Goal: Task Accomplishment & Management: Manage account settings

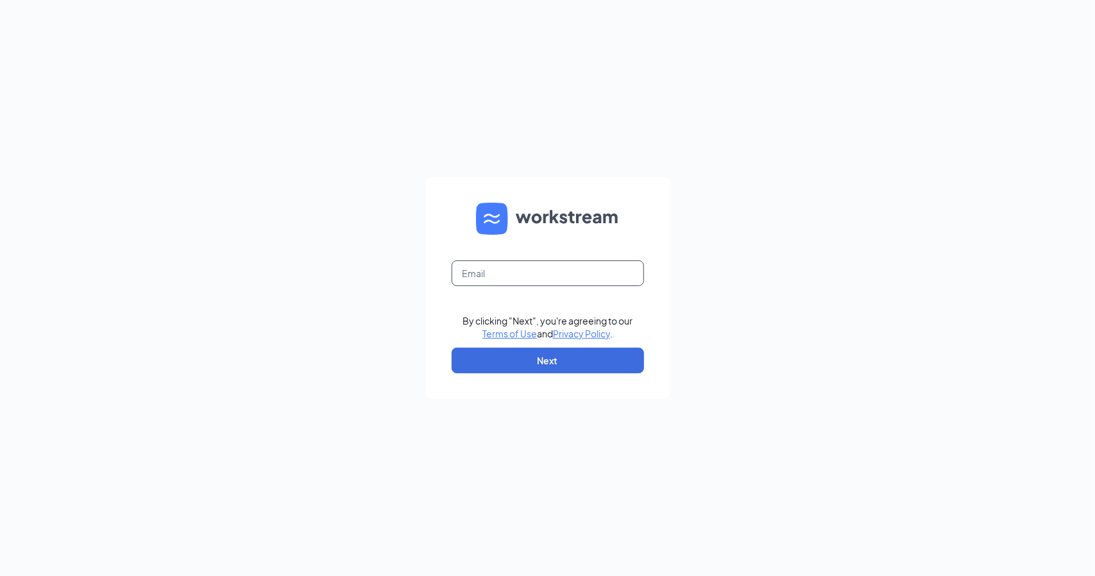
click at [482, 278] on input "text" at bounding box center [547, 273] width 192 height 26
type input "[EMAIL_ADDRESS][DOMAIN_NAME]"
click at [534, 367] on button "Next" at bounding box center [547, 361] width 192 height 26
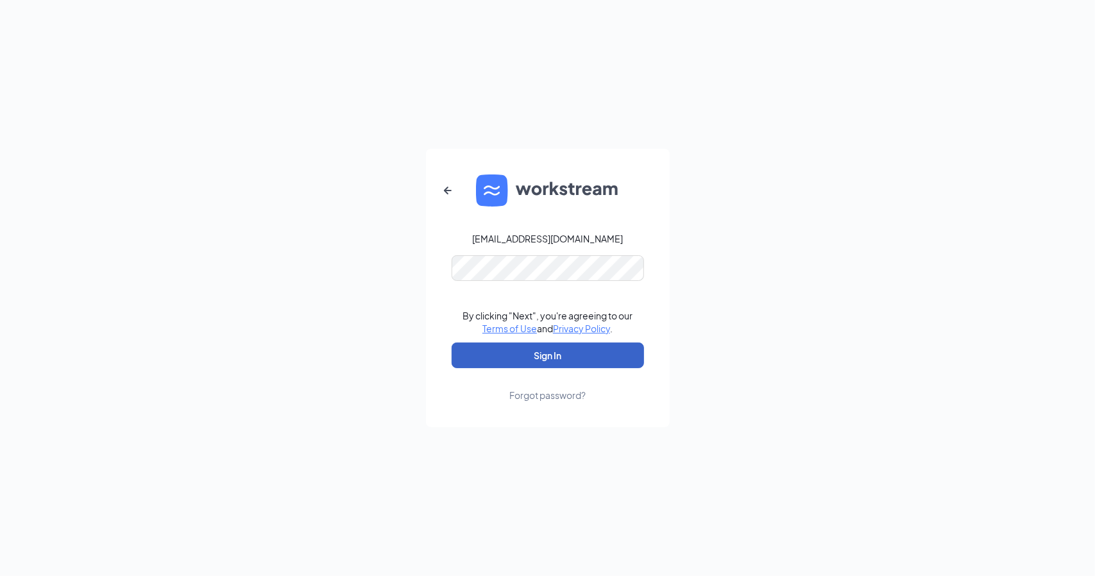
click at [564, 358] on button "Sign In" at bounding box center [547, 355] width 192 height 26
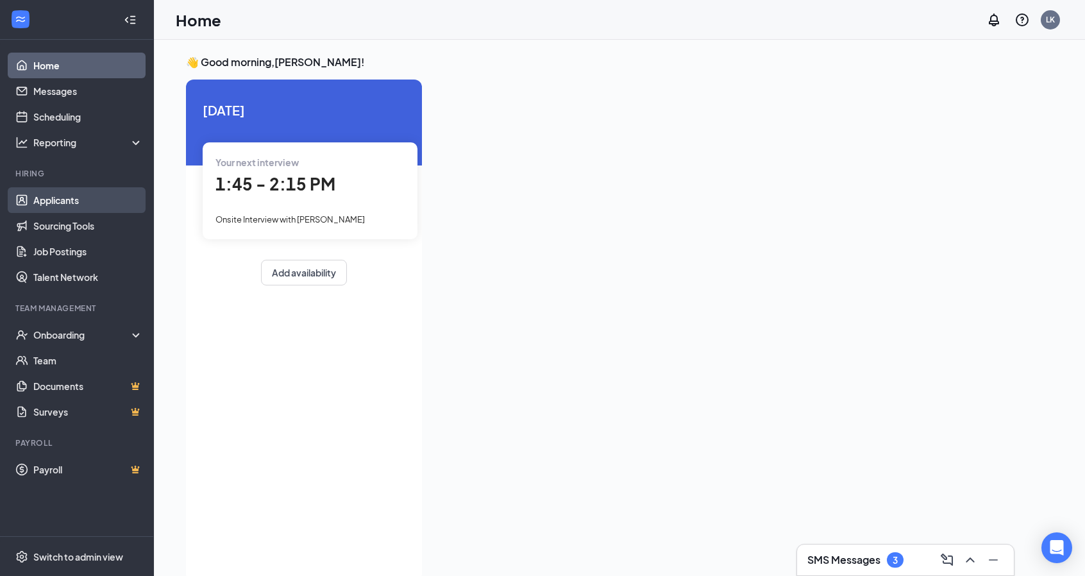
click at [86, 196] on link "Applicants" at bounding box center [88, 200] width 110 height 26
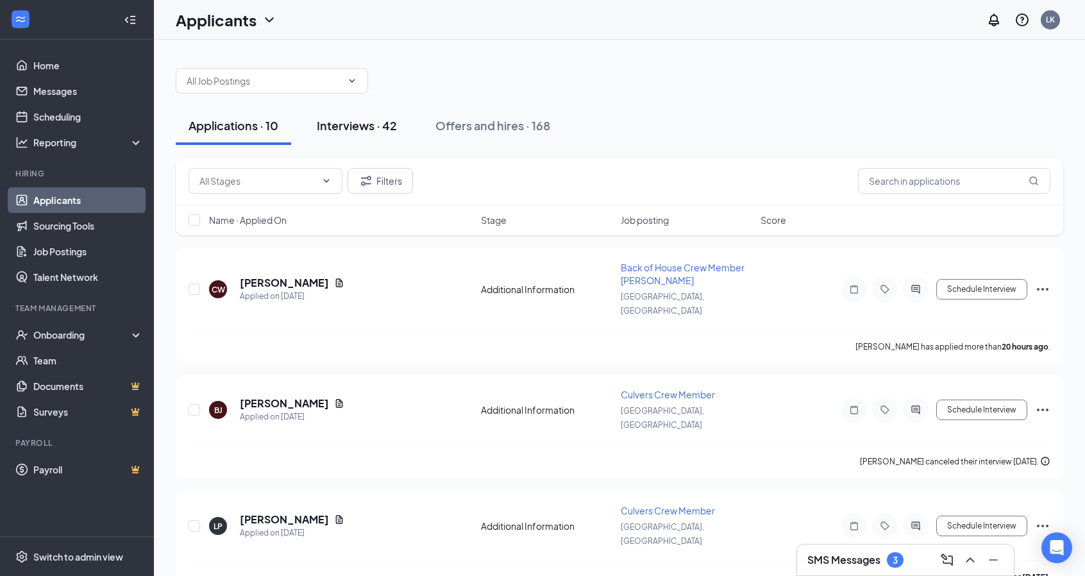
click at [319, 126] on div "Interviews · 42" at bounding box center [357, 125] width 80 height 16
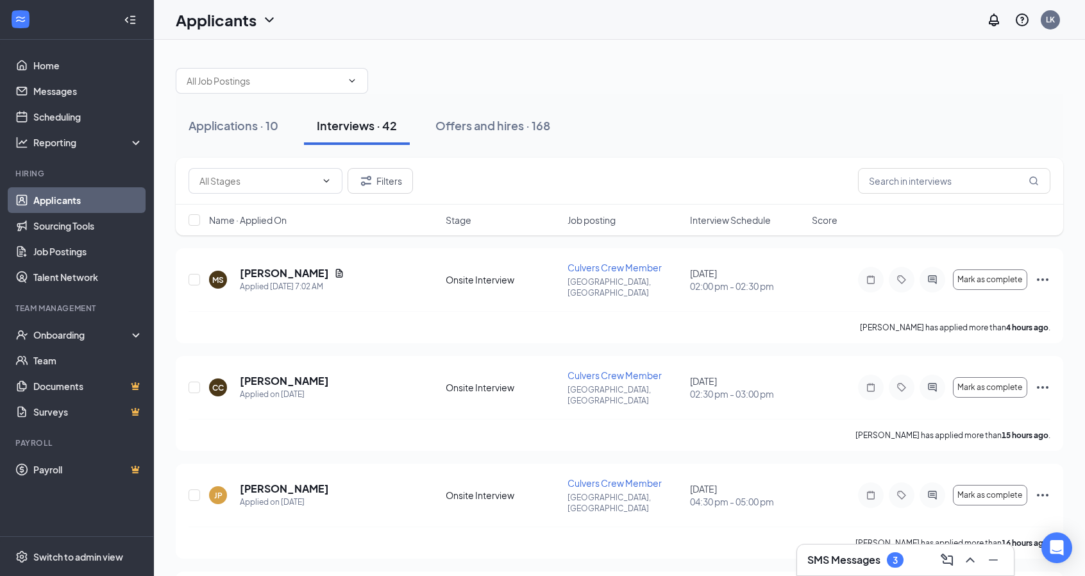
click at [631, 223] on div "Job posting" at bounding box center [624, 220] width 114 height 13
click at [775, 223] on div "Interview Schedule" at bounding box center [747, 220] width 114 height 13
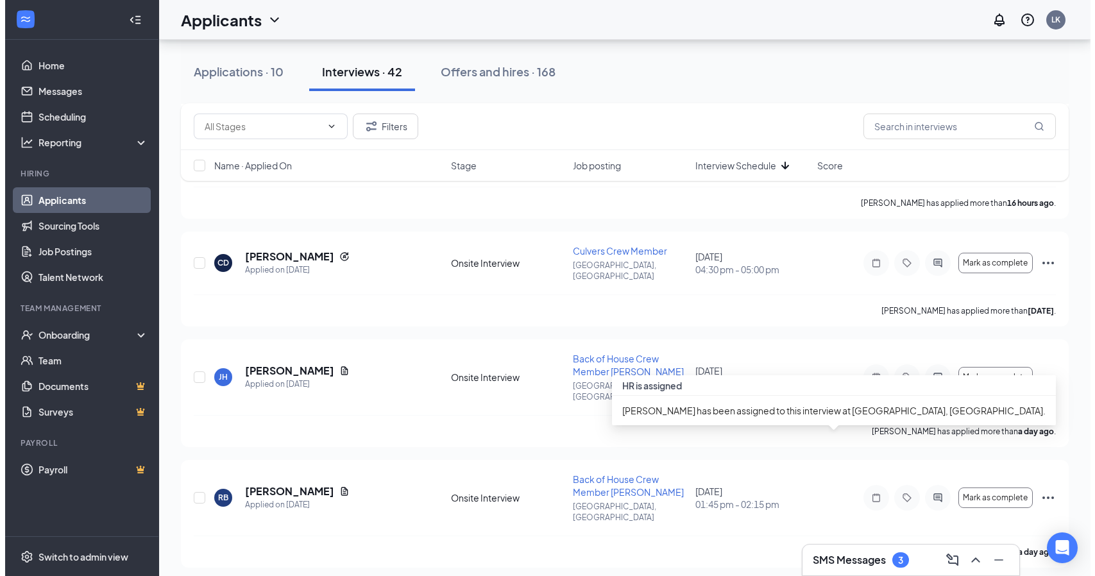
scroll to position [1347, 0]
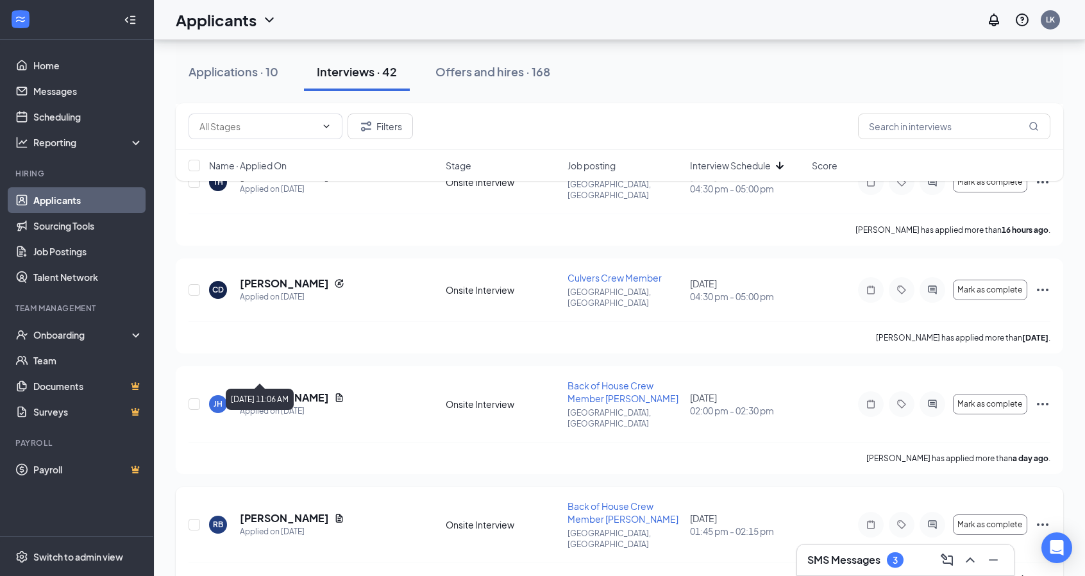
click at [318, 525] on div "Applied on [DATE]" at bounding box center [292, 531] width 105 height 13
click at [297, 511] on h5 "[PERSON_NAME]" at bounding box center [284, 518] width 89 height 14
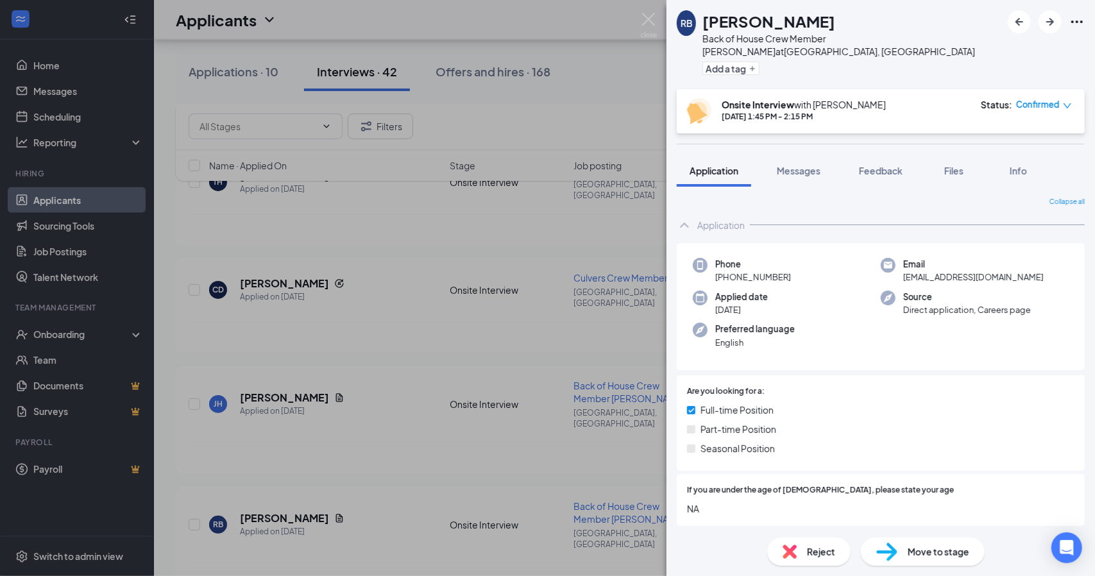
scroll to position [192, 0]
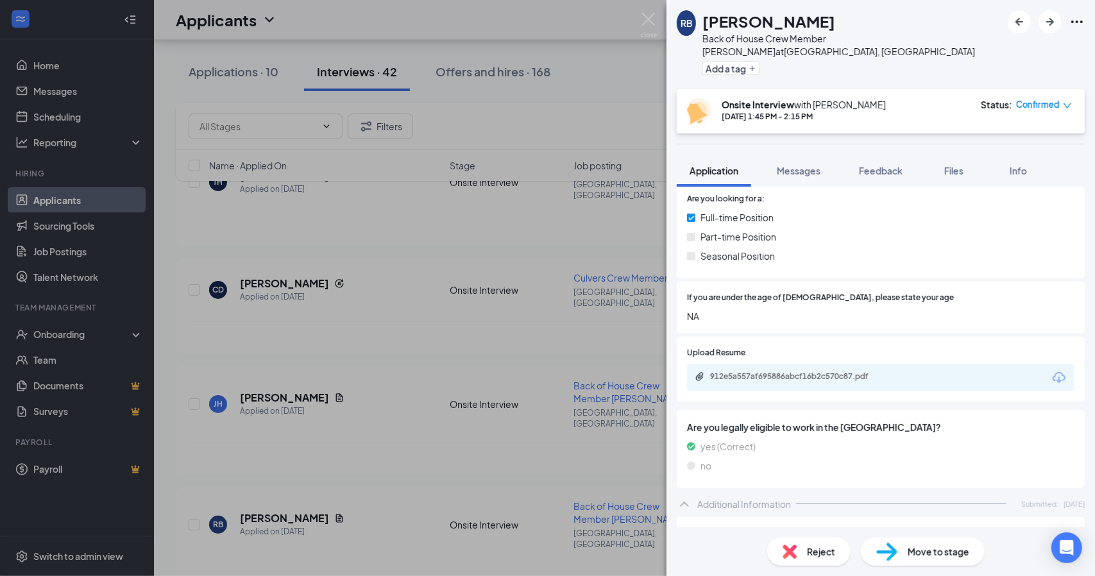
click at [861, 374] on div "912e5a557af695886abcf16b2c570c87.pdf" at bounding box center [880, 377] width 387 height 27
click at [858, 371] on div "912e5a557af695886abcf16b2c570c87.pdf" at bounding box center [798, 377] width 208 height 12
click at [643, 17] on img at bounding box center [649, 25] width 16 height 25
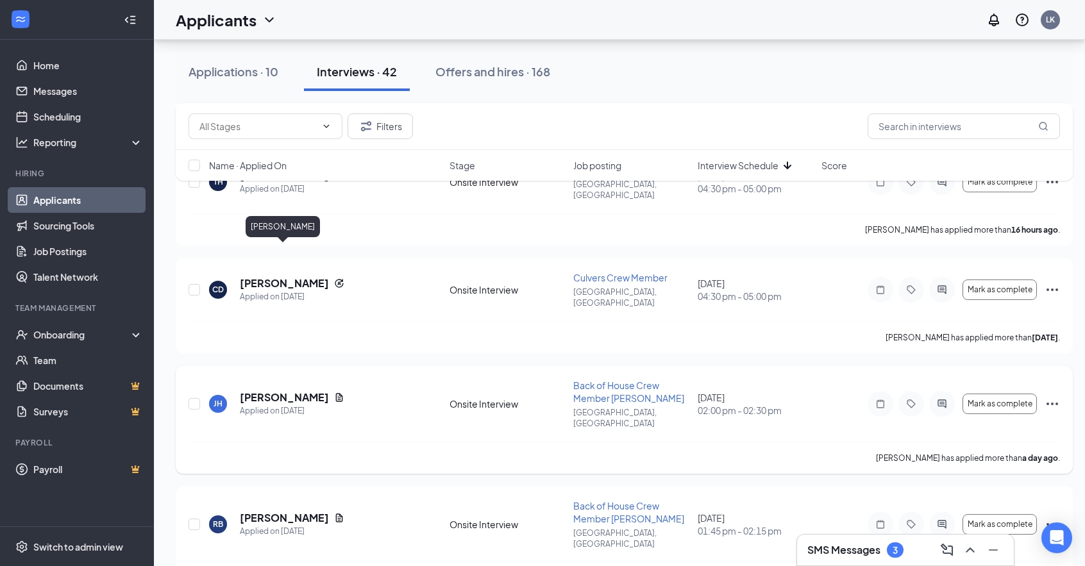
click at [269, 391] on h5 "[PERSON_NAME]" at bounding box center [284, 398] width 89 height 14
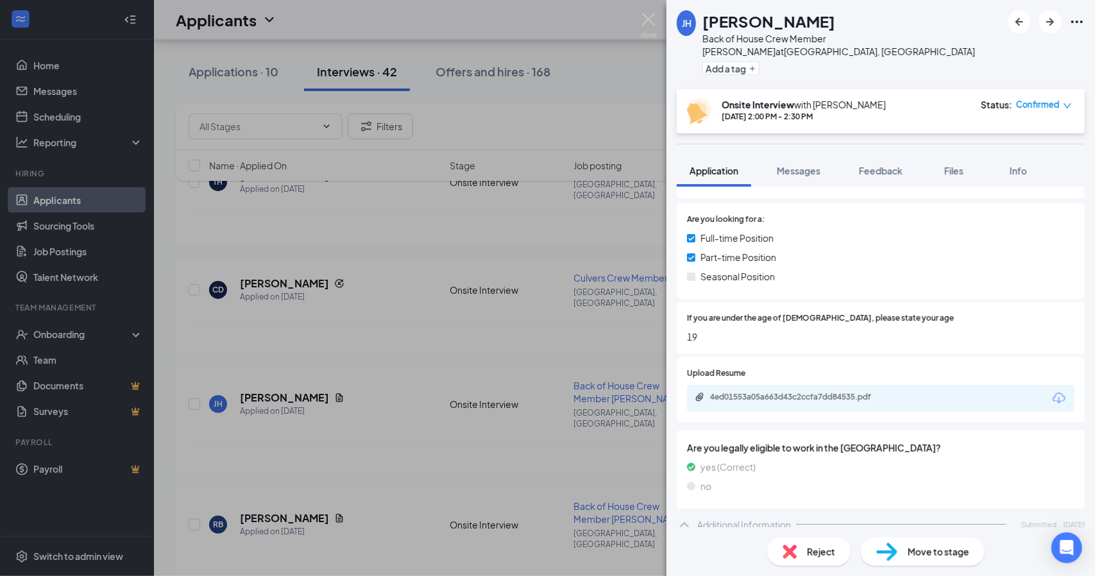
scroll to position [192, 0]
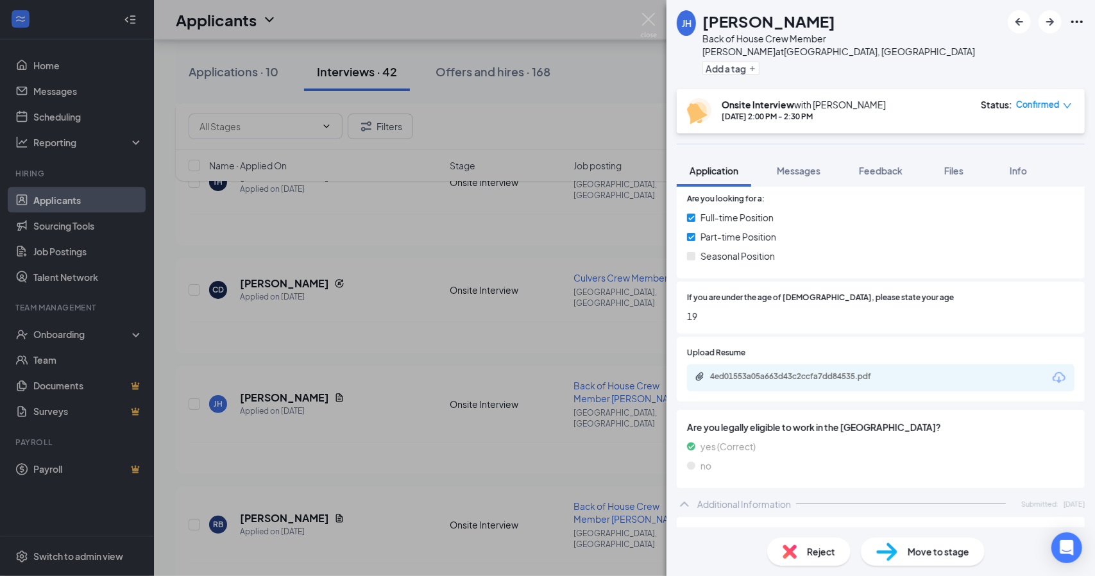
click at [917, 370] on div "4ed01553a05a663d43c2ccfa7dd84535.pdf" at bounding box center [880, 377] width 387 height 27
click at [916, 370] on div "4ed01553a05a663d43c2ccfa7dd84535.pdf" at bounding box center [880, 377] width 387 height 27
click at [760, 371] on div "4ed01553a05a663d43c2ccfa7dd84535.pdf" at bounding box center [800, 376] width 180 height 10
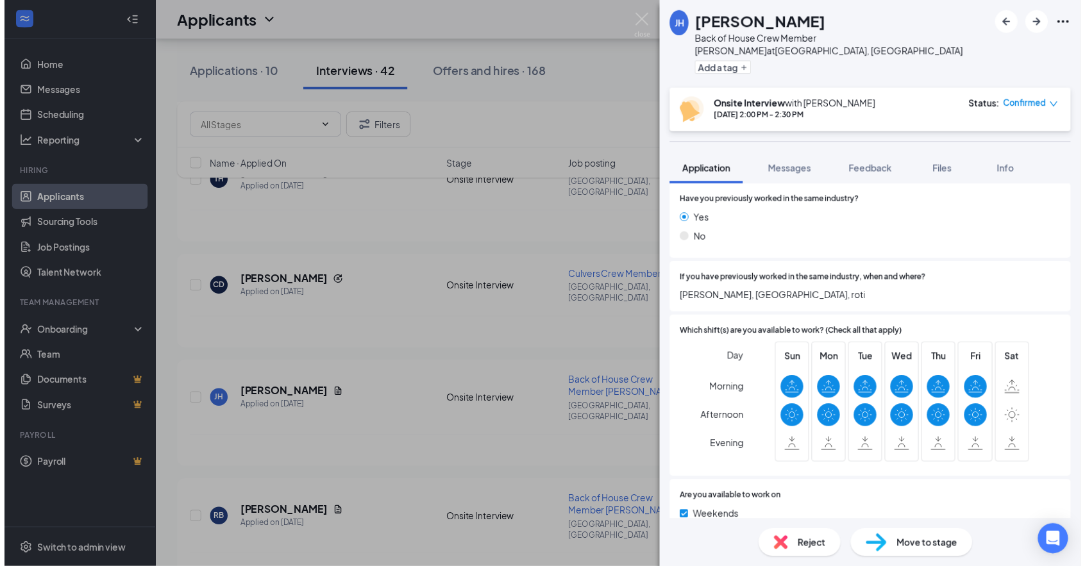
scroll to position [550, 0]
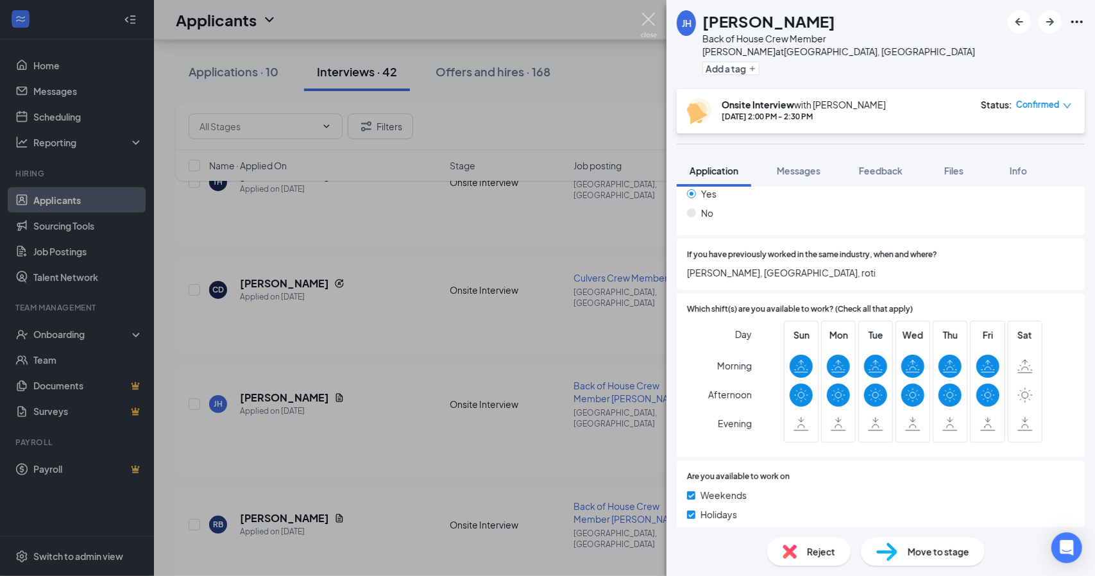
click at [653, 22] on img at bounding box center [649, 25] width 16 height 25
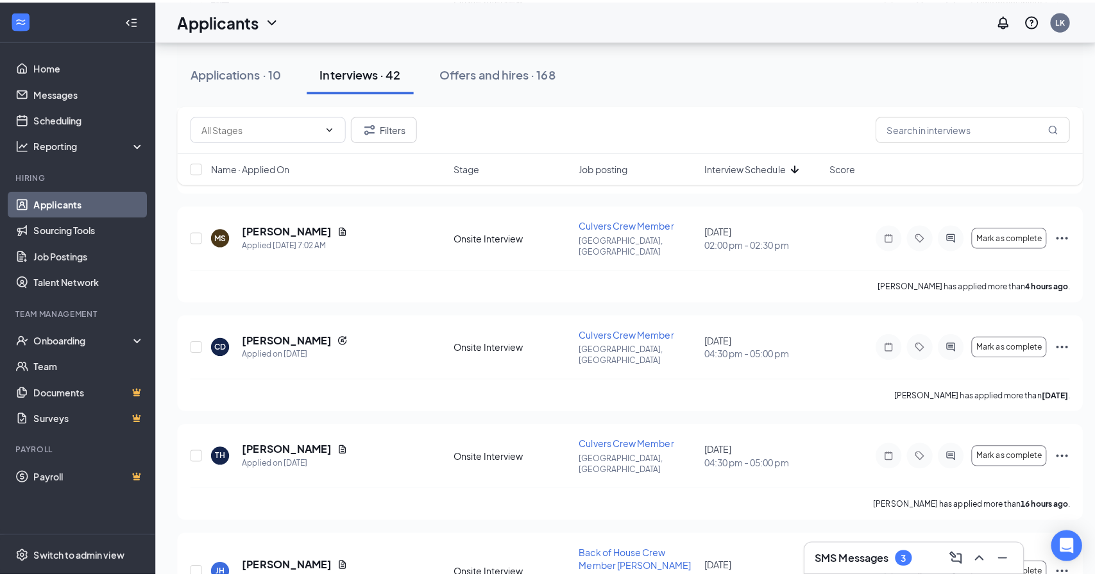
scroll to position [1148, 0]
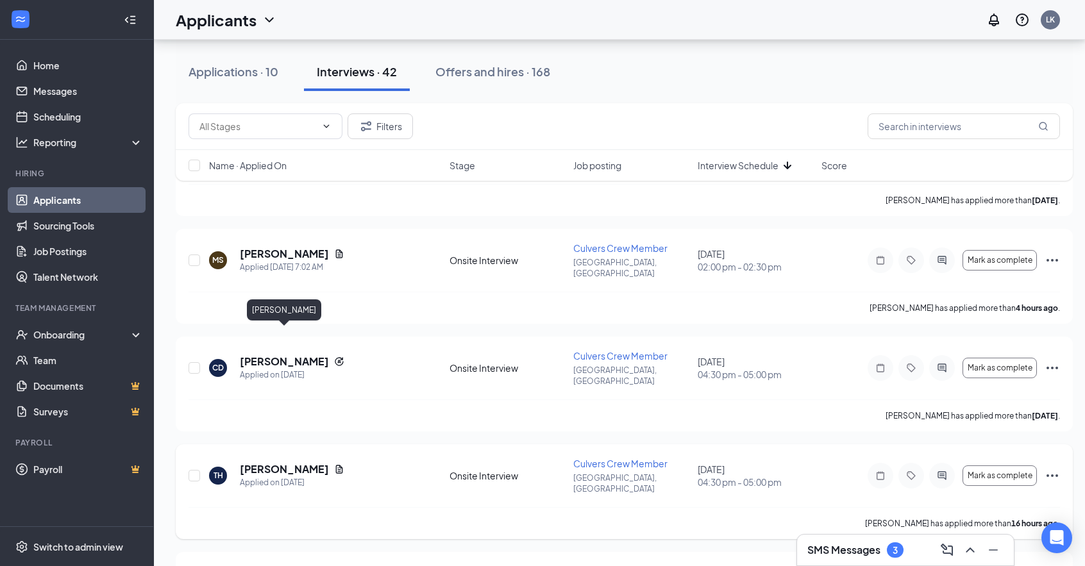
click at [268, 462] on h5 "[PERSON_NAME]" at bounding box center [284, 469] width 89 height 14
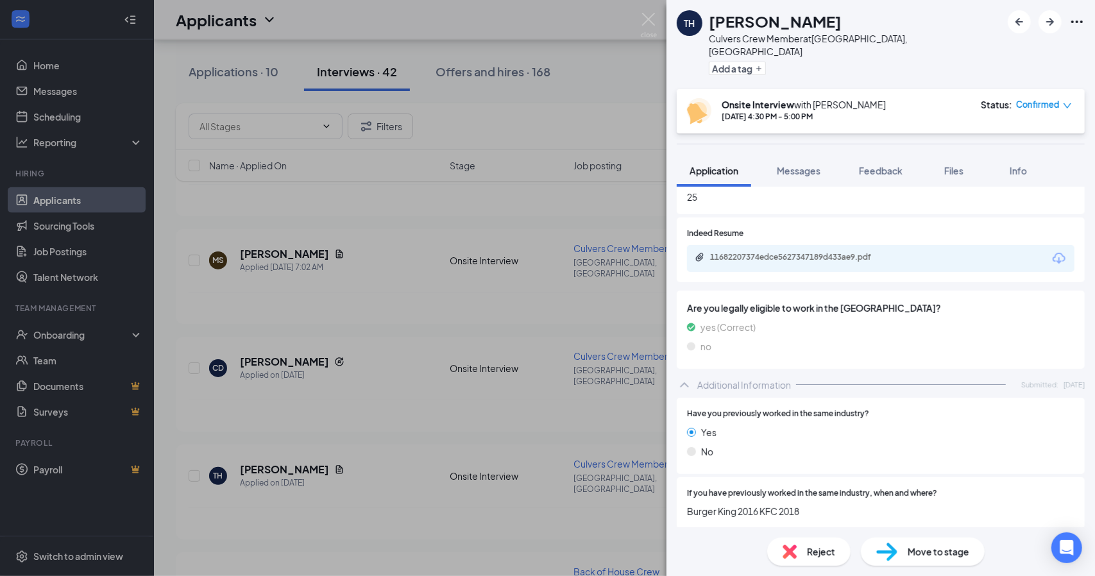
scroll to position [294, 0]
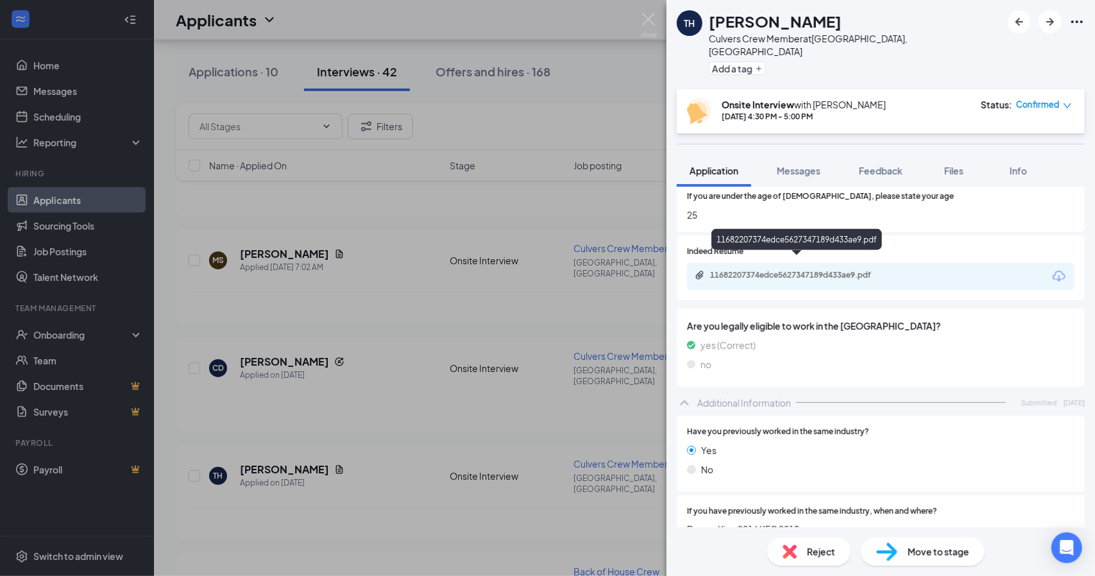
click at [852, 270] on div "11682207374edce5627347189d433ae9.pdf" at bounding box center [800, 275] width 180 height 10
click at [648, 21] on img at bounding box center [649, 25] width 16 height 25
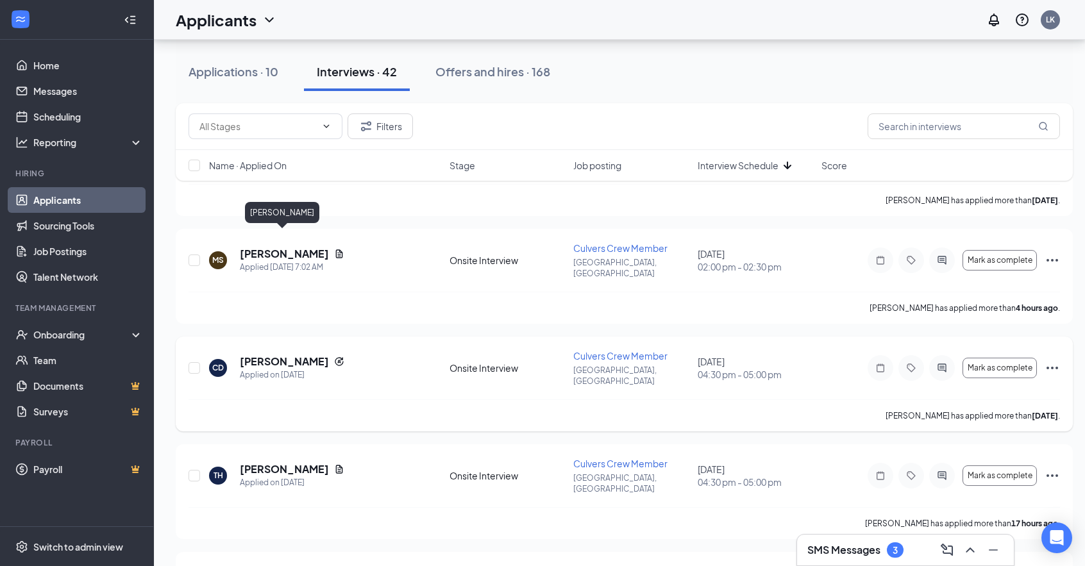
click at [266, 355] on h5 "[PERSON_NAME]" at bounding box center [284, 362] width 89 height 14
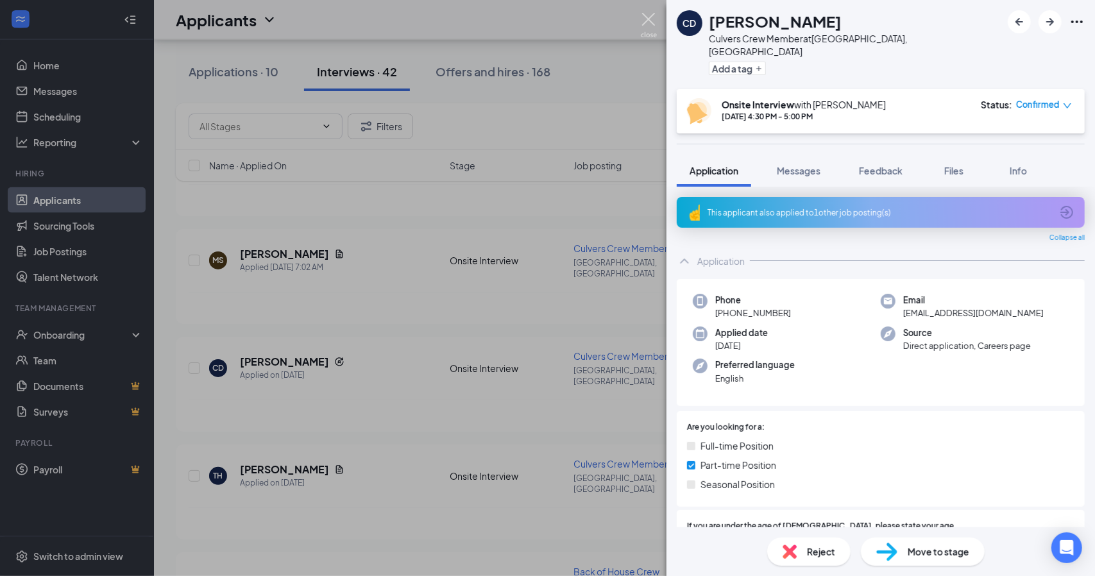
click at [644, 19] on img at bounding box center [649, 25] width 16 height 25
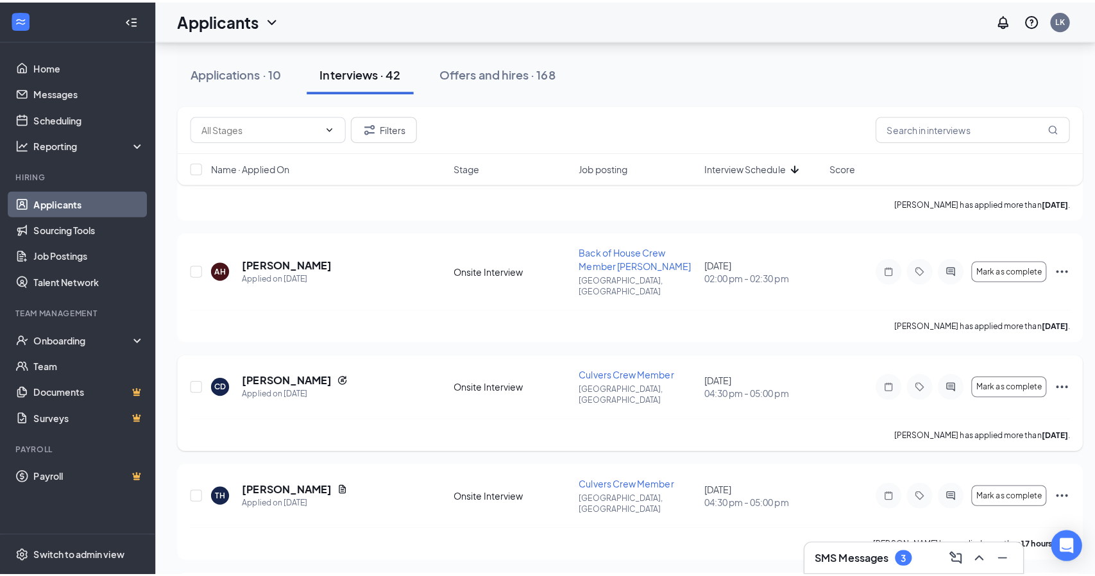
scroll to position [1020, 0]
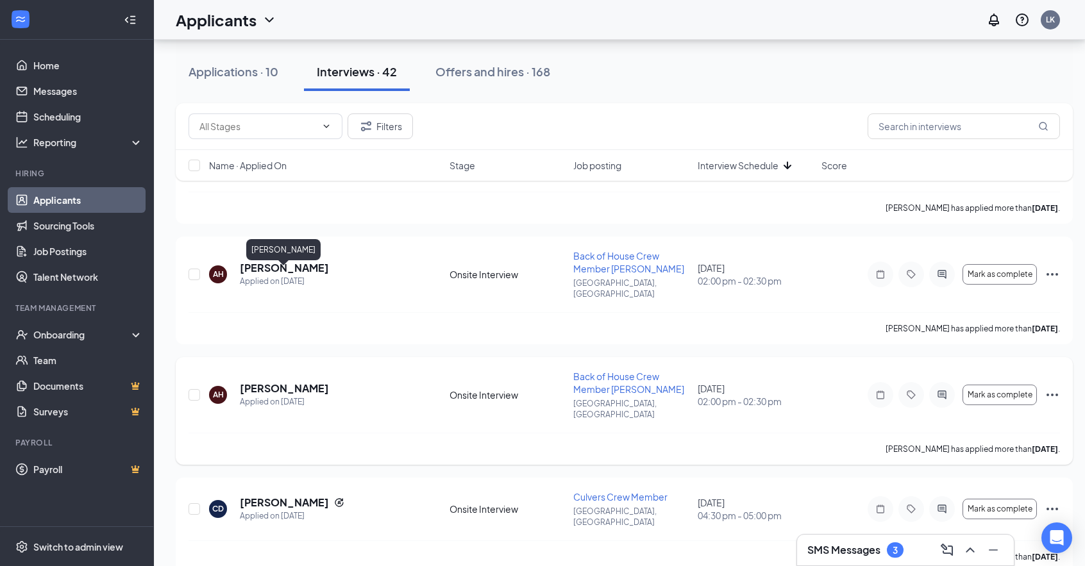
click at [279, 382] on h5 "[PERSON_NAME]" at bounding box center [284, 389] width 89 height 14
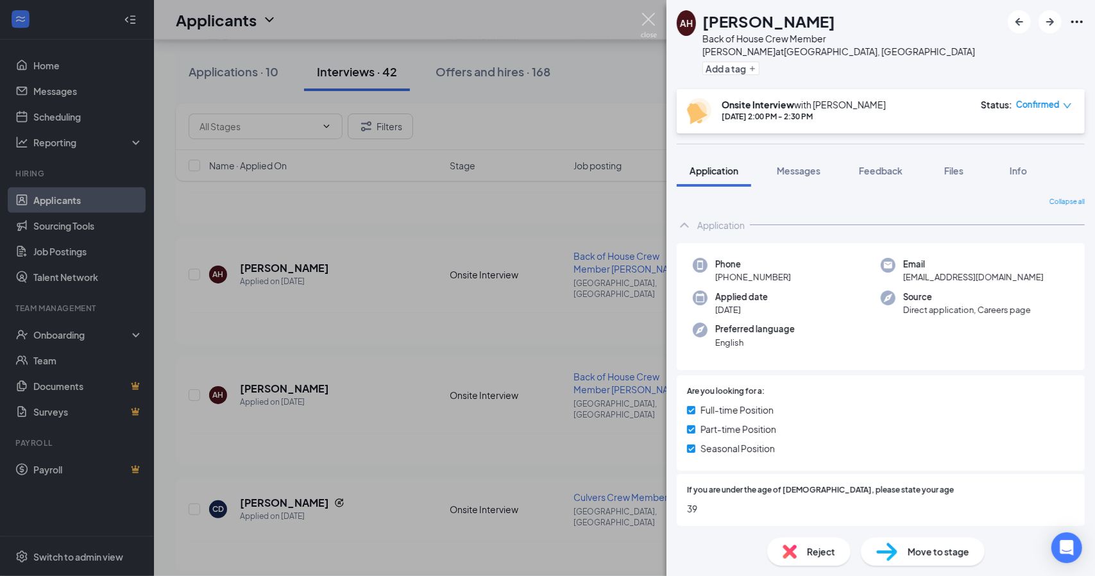
drag, startPoint x: 643, startPoint y: 17, endPoint x: 526, endPoint y: 173, distance: 194.7
click at [643, 17] on img at bounding box center [649, 25] width 16 height 25
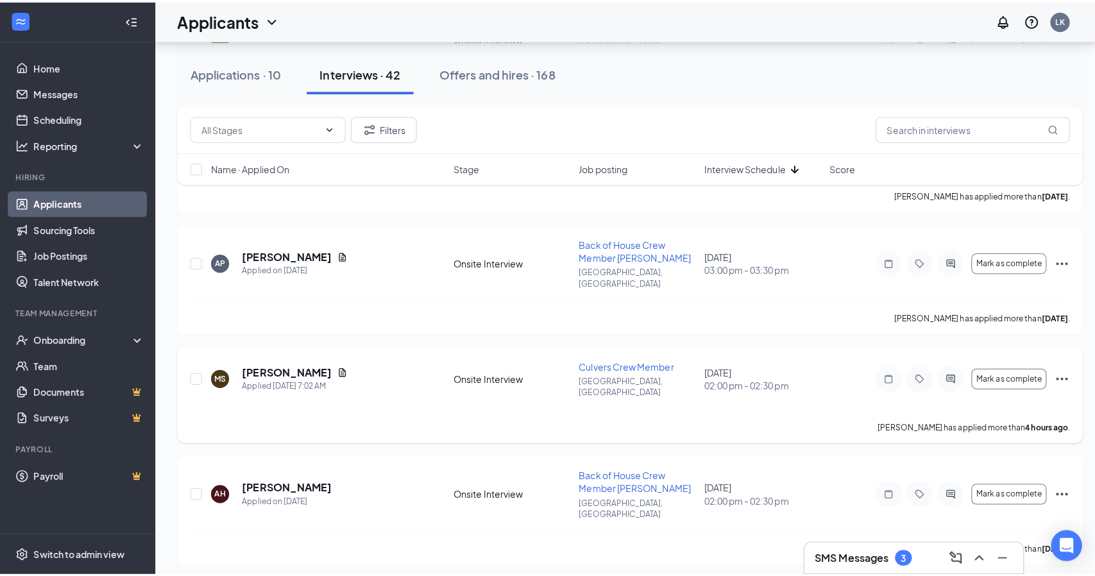
scroll to position [891, 0]
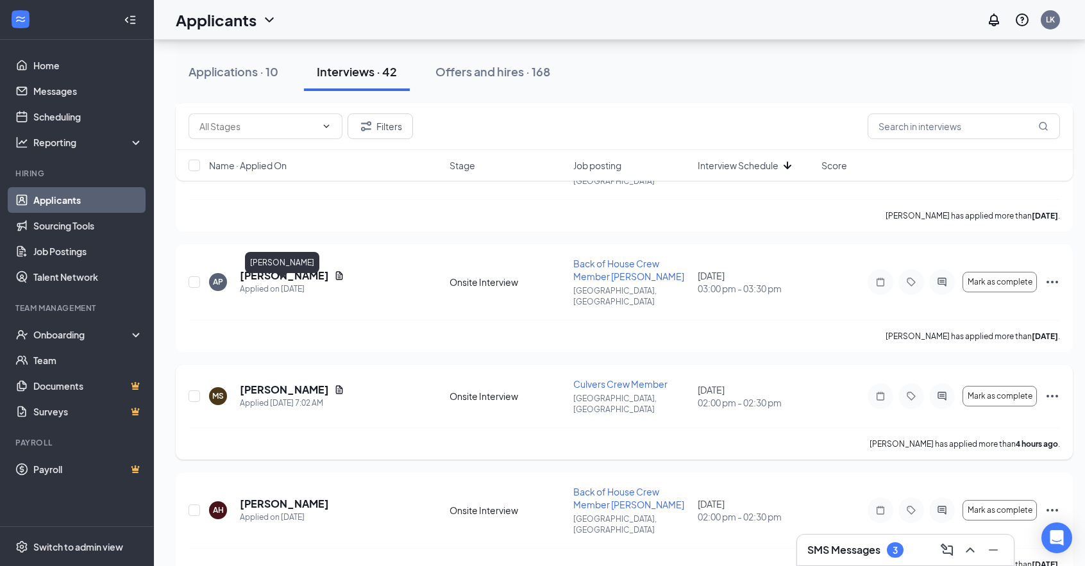
click at [296, 383] on h5 "[PERSON_NAME]" at bounding box center [284, 390] width 89 height 14
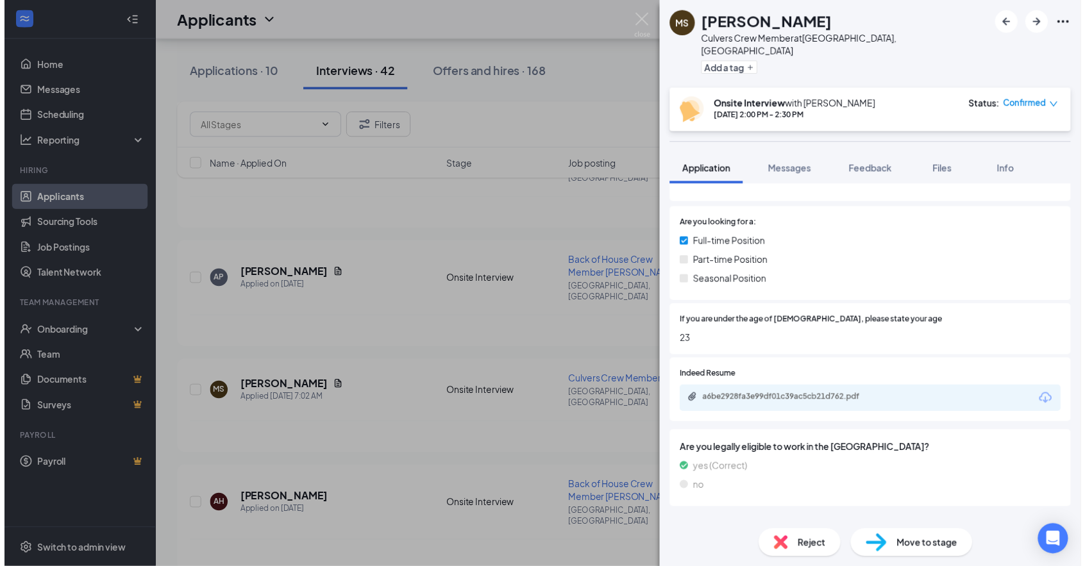
scroll to position [59, 0]
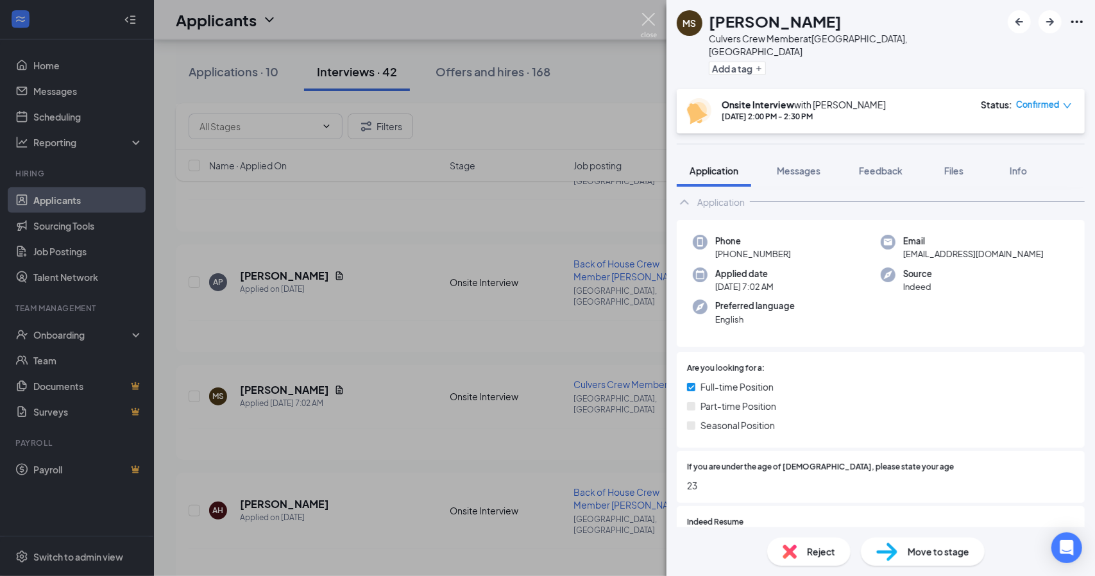
click at [644, 20] on img at bounding box center [649, 25] width 16 height 25
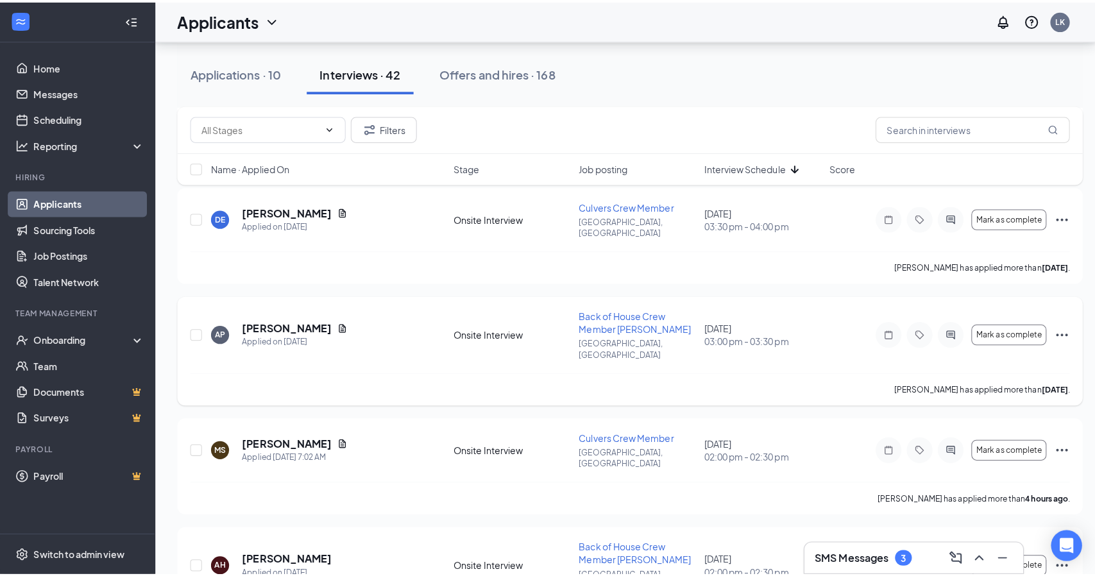
scroll to position [827, 0]
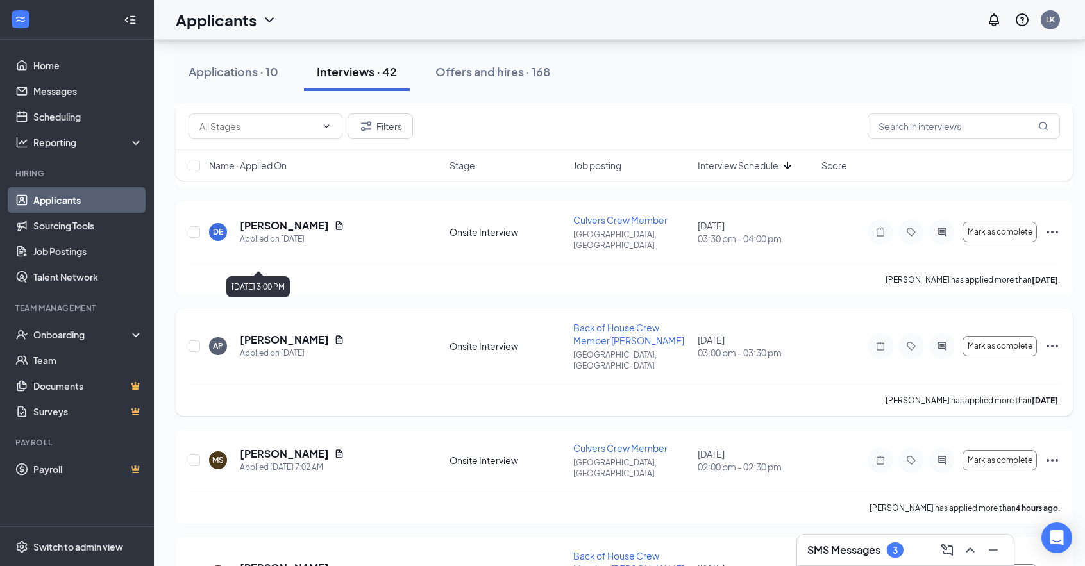
click at [286, 347] on div "Applied on [DATE]" at bounding box center [292, 353] width 105 height 13
click at [283, 333] on h5 "Antonio Payne" at bounding box center [284, 340] width 89 height 14
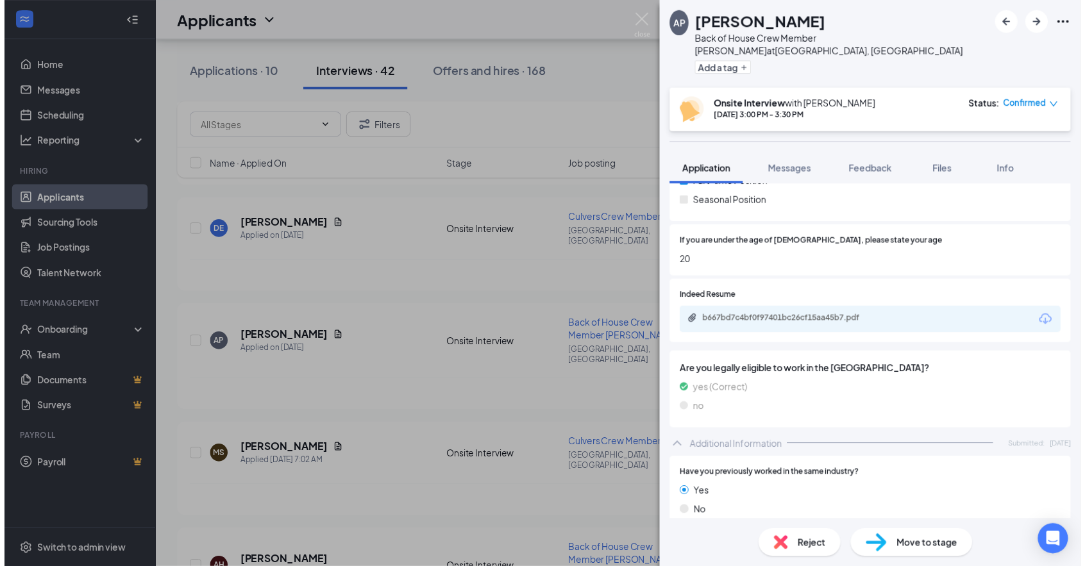
scroll to position [230, 0]
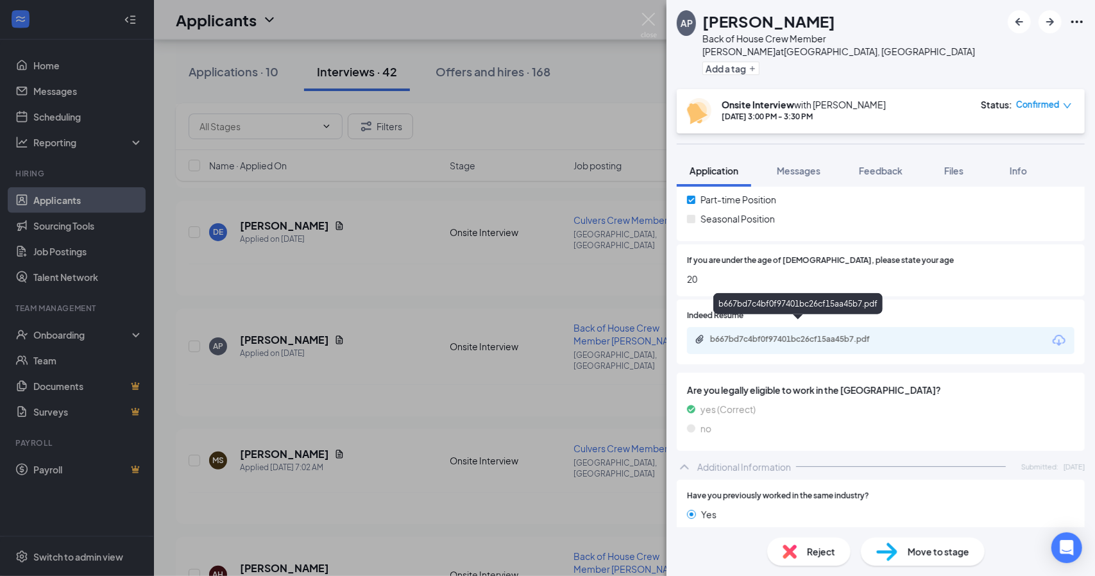
click at [848, 334] on div "b667bd7c4bf0f97401bc26cf15aa45b7.pdf" at bounding box center [800, 339] width 180 height 10
click at [823, 556] on span "Reject" at bounding box center [821, 551] width 28 height 14
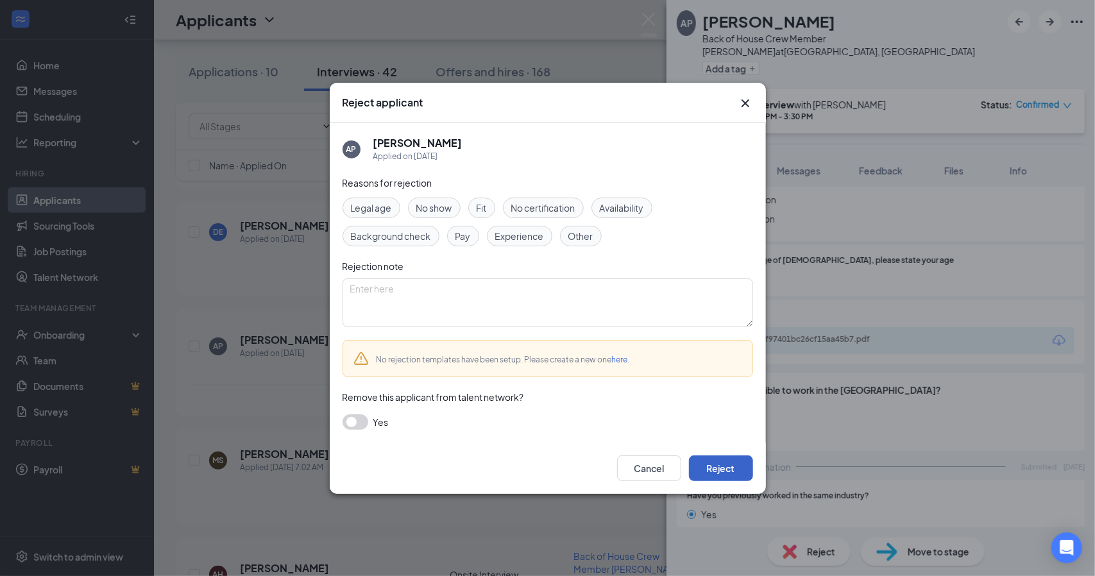
click at [702, 475] on button "Reject" at bounding box center [721, 468] width 64 height 26
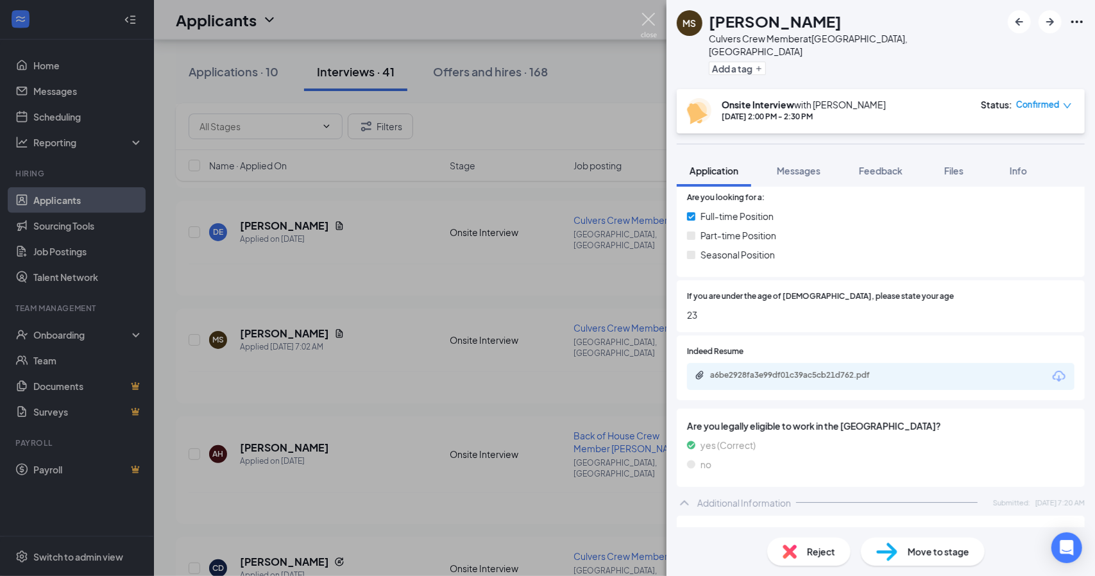
click at [646, 21] on img at bounding box center [649, 25] width 16 height 25
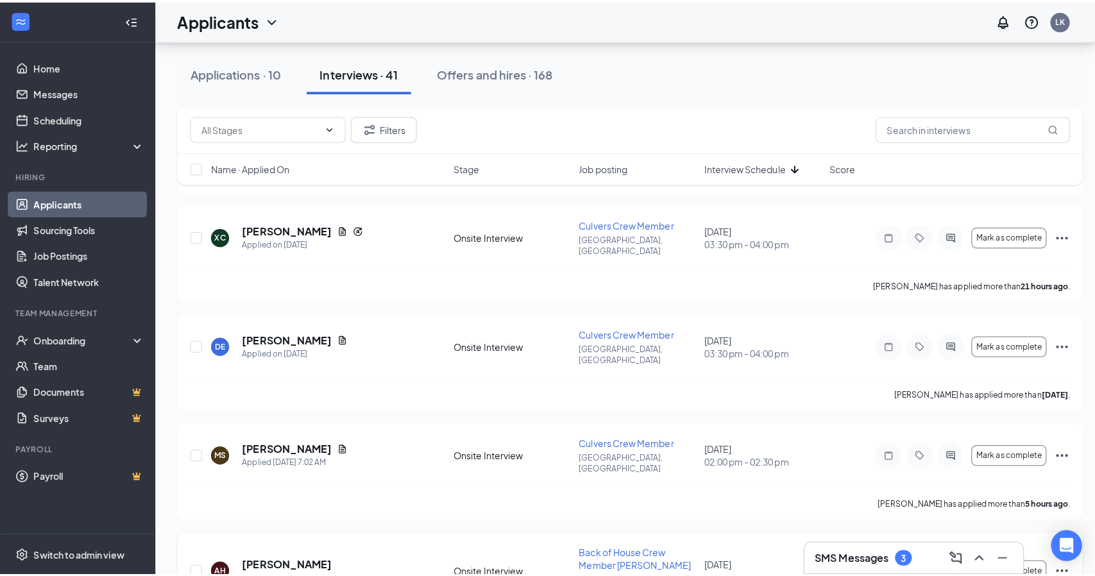
scroll to position [699, 0]
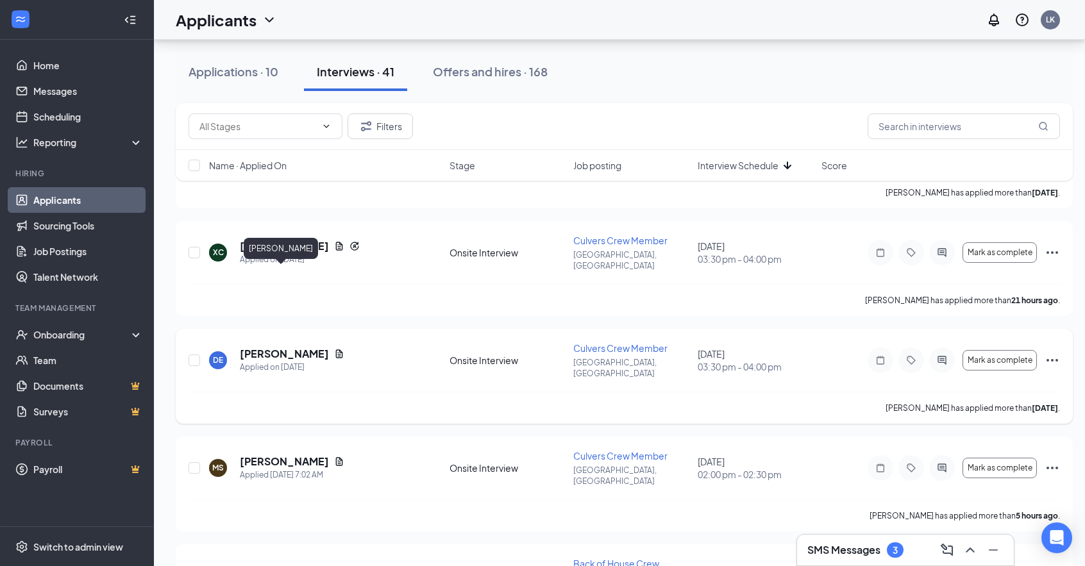
click at [280, 347] on h5 "[PERSON_NAME]" at bounding box center [284, 354] width 89 height 14
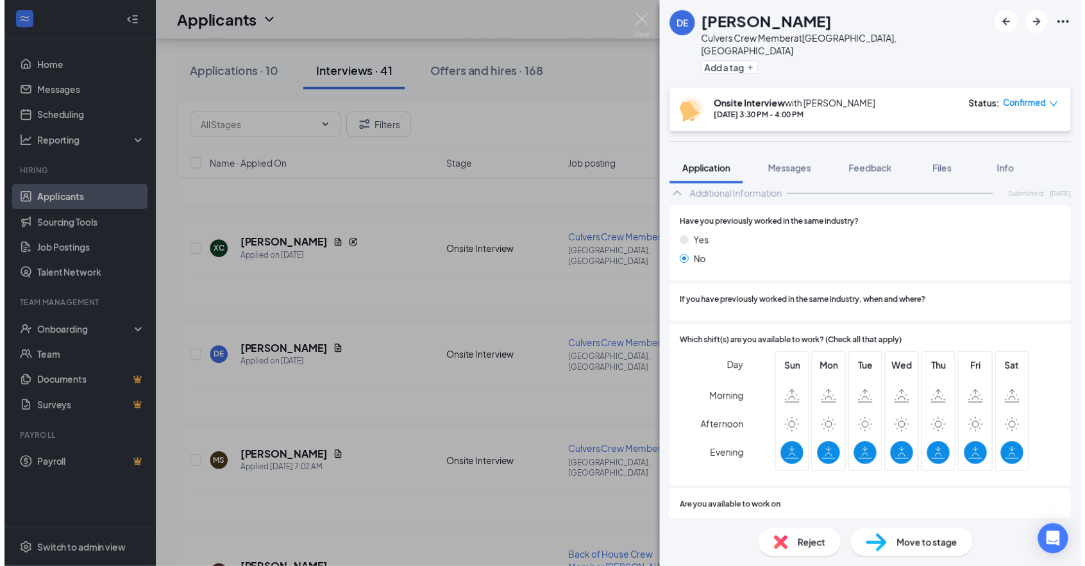
scroll to position [256, 0]
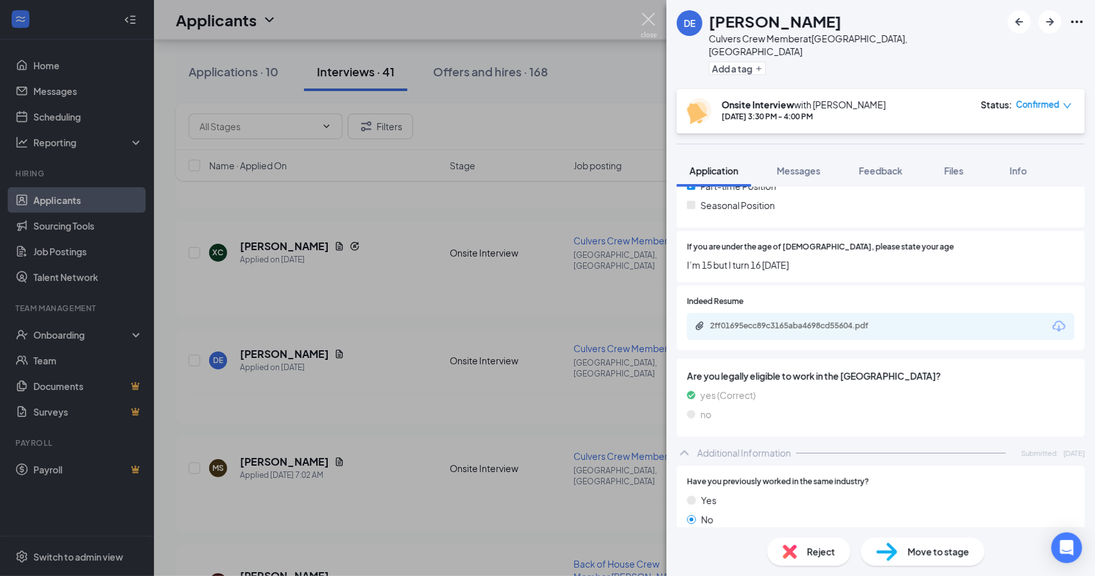
click at [647, 17] on img at bounding box center [649, 25] width 16 height 25
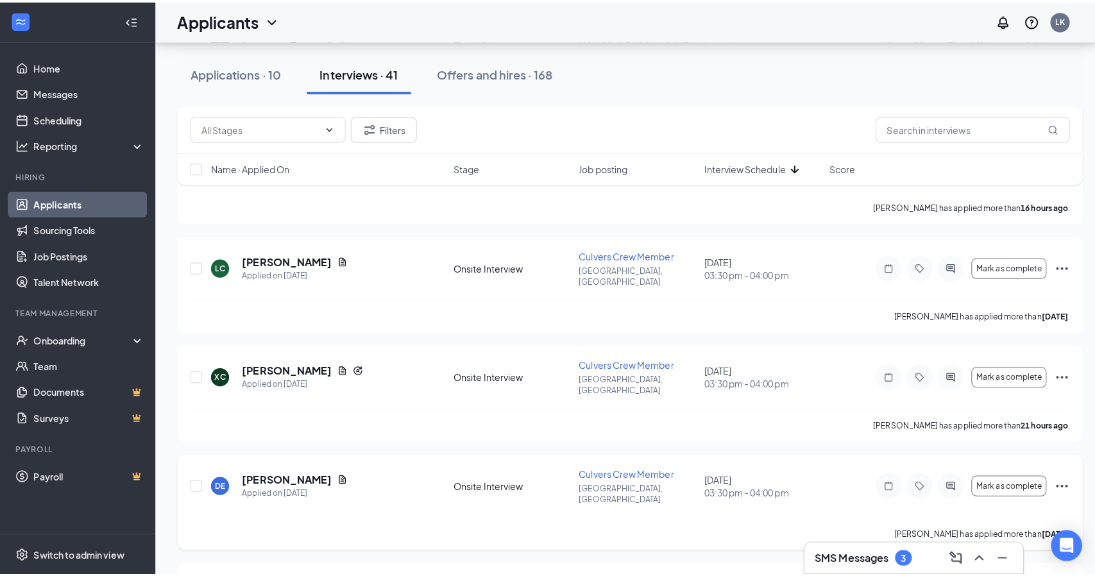
scroll to position [571, 0]
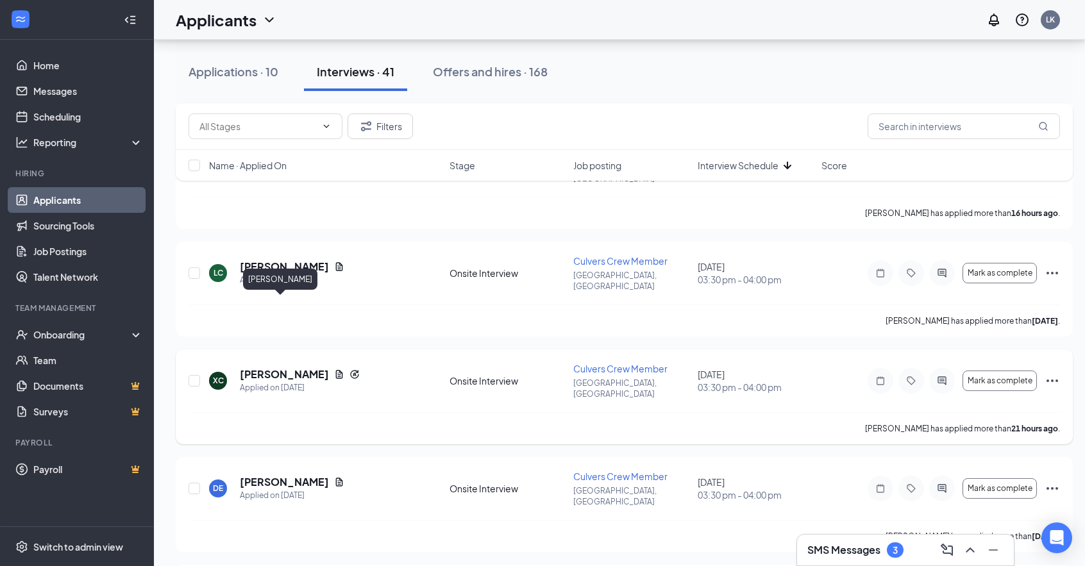
click at [283, 367] on h5 "[PERSON_NAME]" at bounding box center [284, 374] width 89 height 14
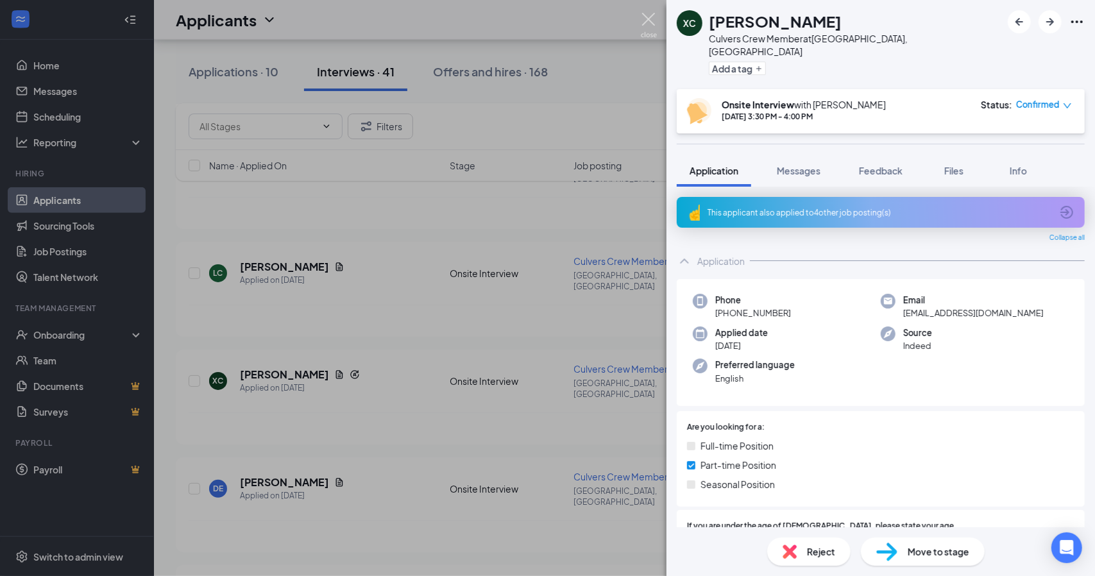
click at [645, 18] on img at bounding box center [649, 25] width 16 height 25
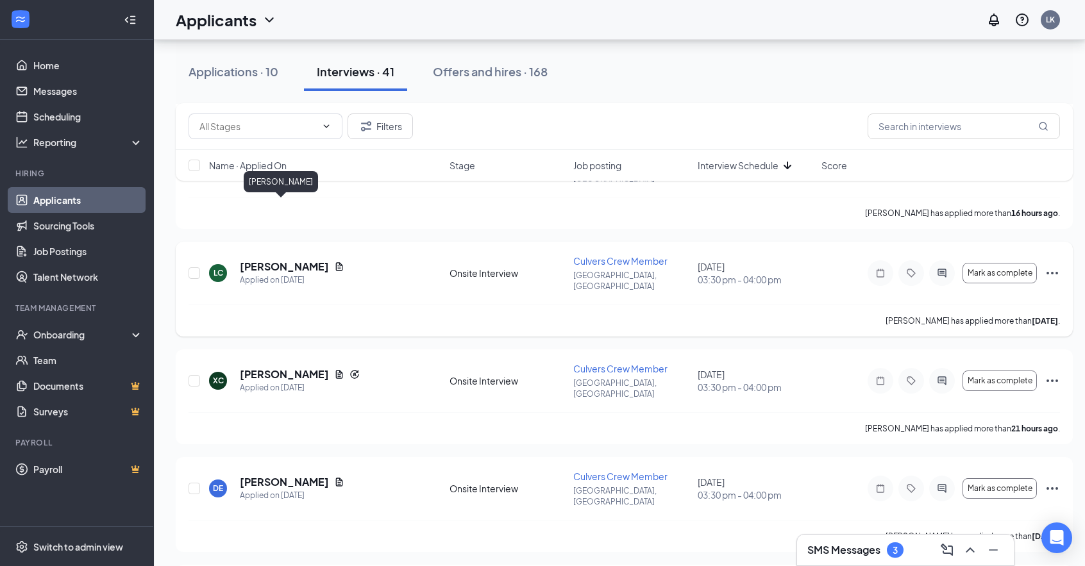
click at [264, 260] on h5 "[PERSON_NAME]" at bounding box center [284, 267] width 89 height 14
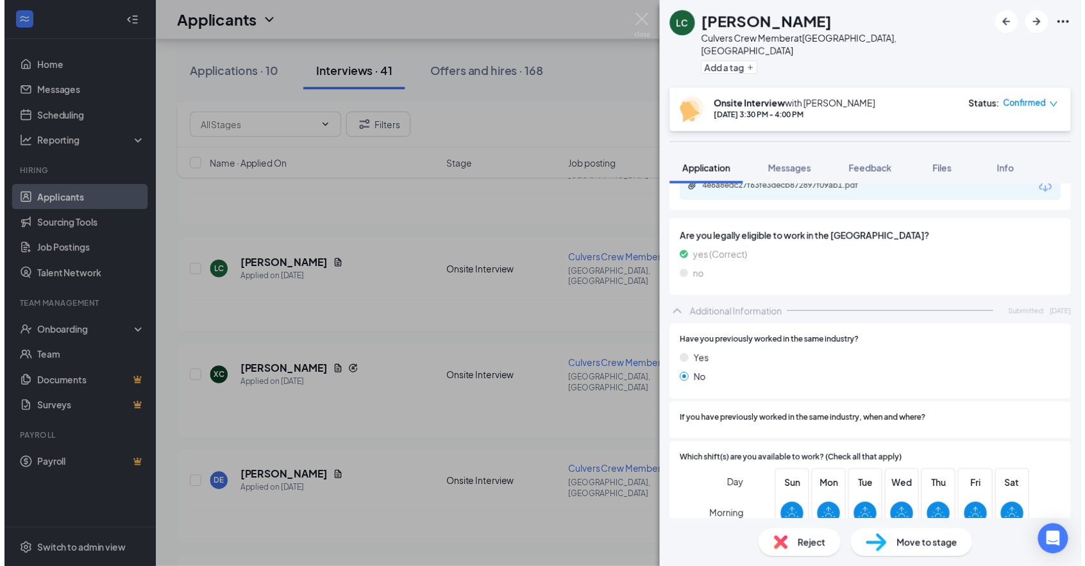
scroll to position [321, 0]
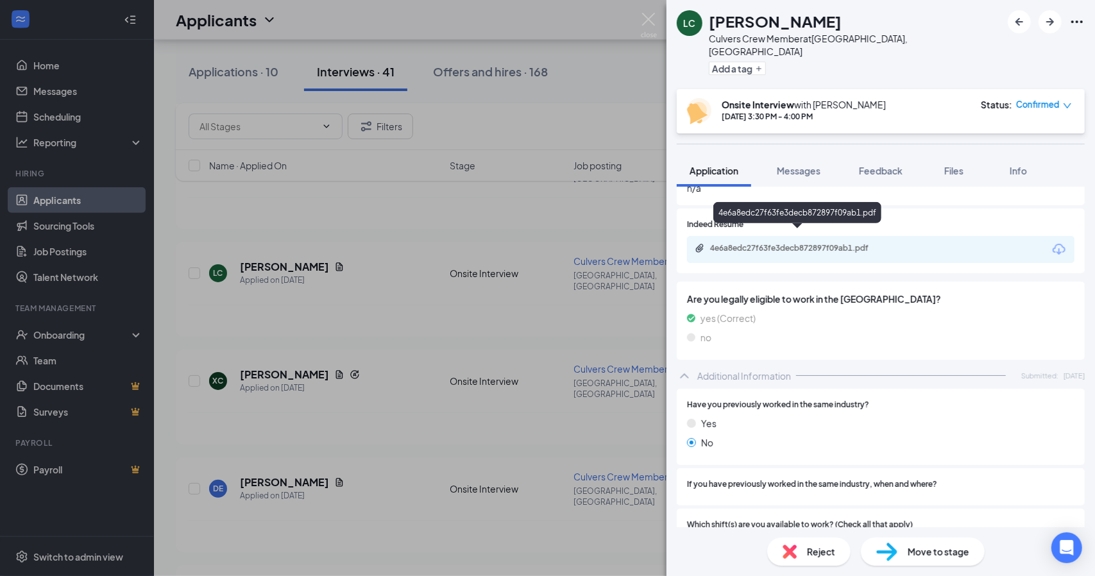
click at [849, 243] on div "4e6a8edc27f63fe3decb872897f09ab1.pdf" at bounding box center [798, 249] width 208 height 12
click at [651, 16] on img at bounding box center [649, 25] width 16 height 25
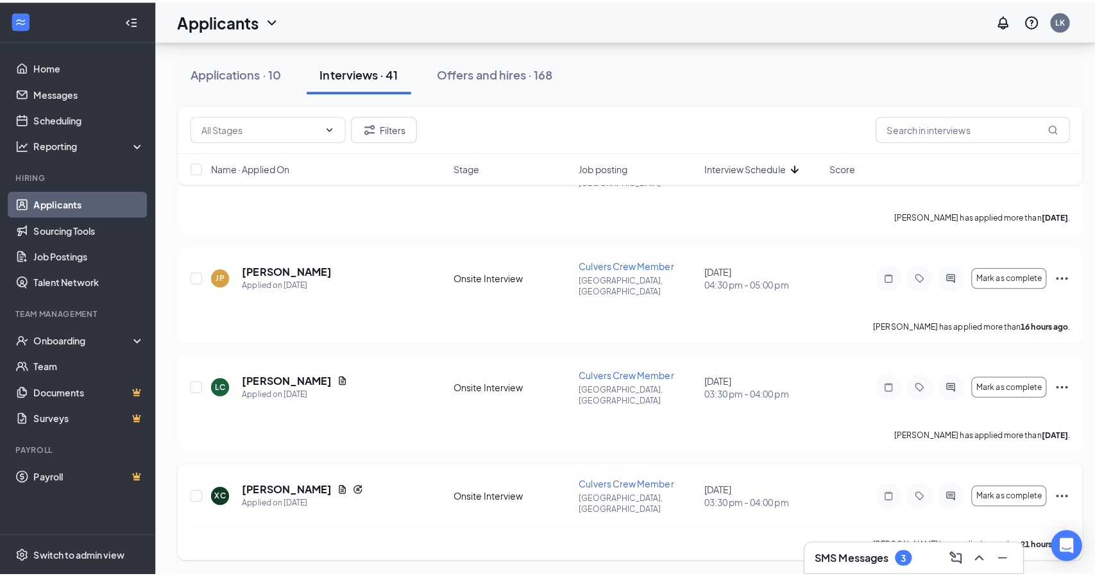
scroll to position [442, 0]
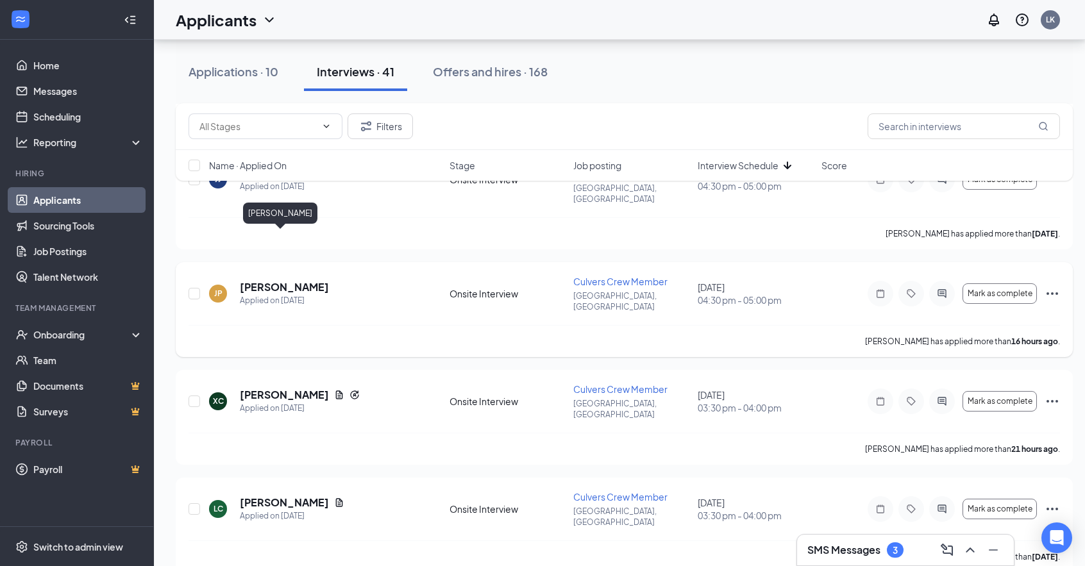
click at [269, 280] on h5 "[PERSON_NAME]" at bounding box center [284, 287] width 89 height 14
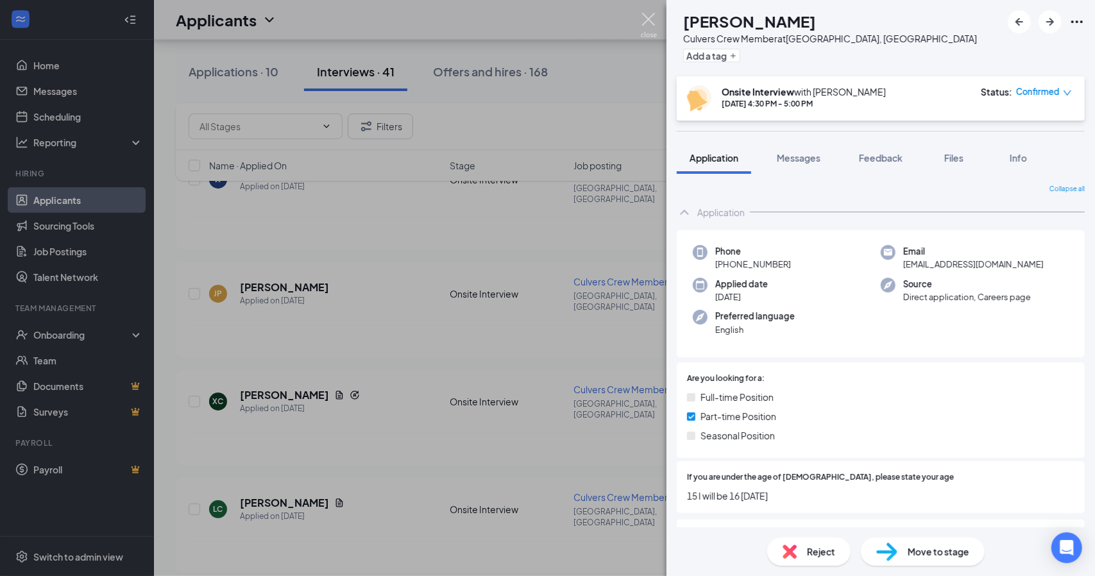
click at [650, 21] on img at bounding box center [649, 25] width 16 height 25
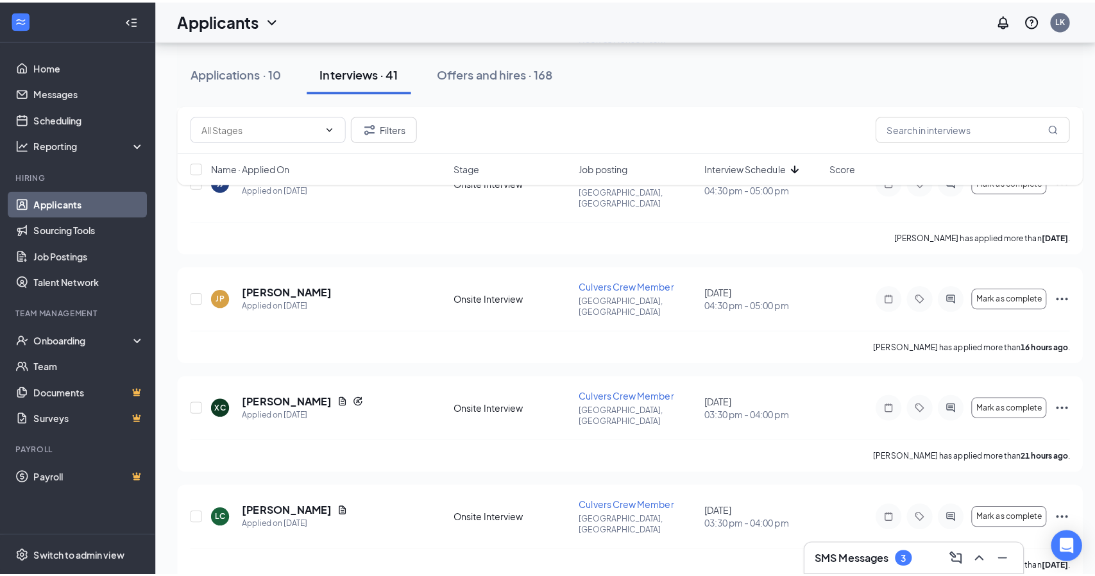
scroll to position [314, 0]
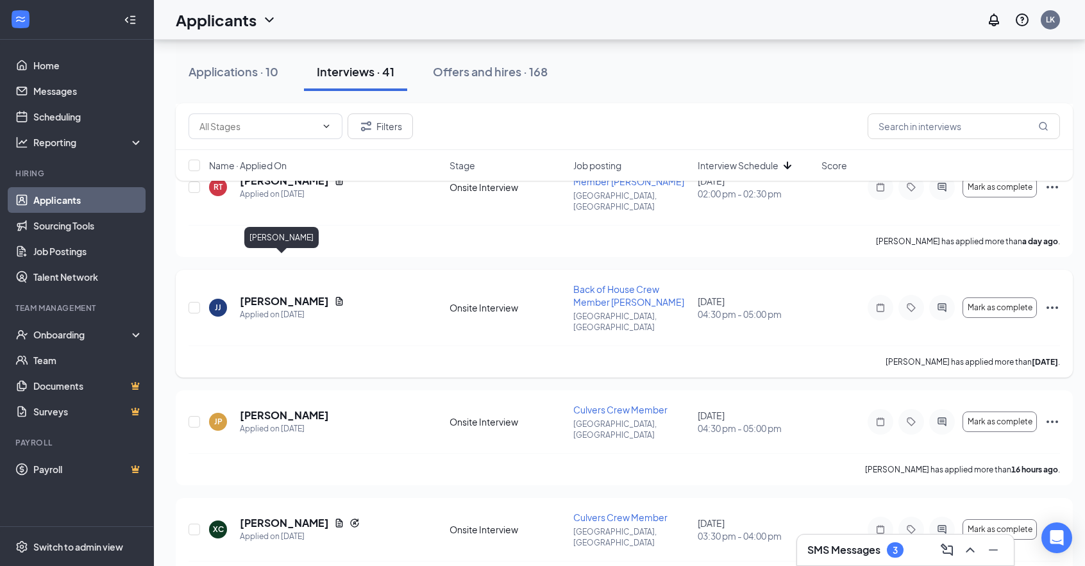
click at [283, 294] on h5 "[PERSON_NAME]" at bounding box center [284, 301] width 89 height 14
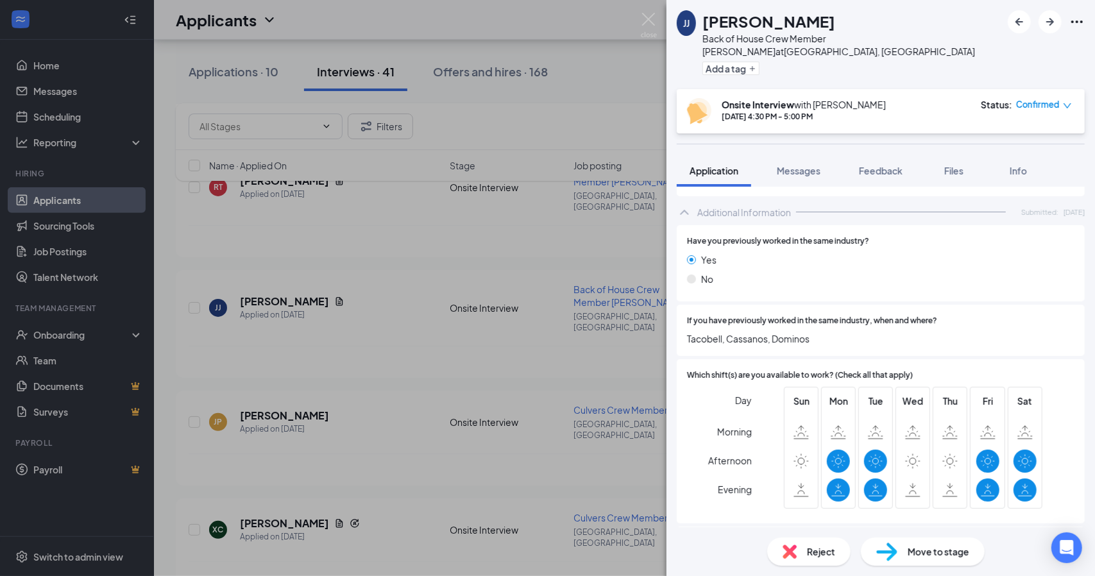
scroll to position [550, 0]
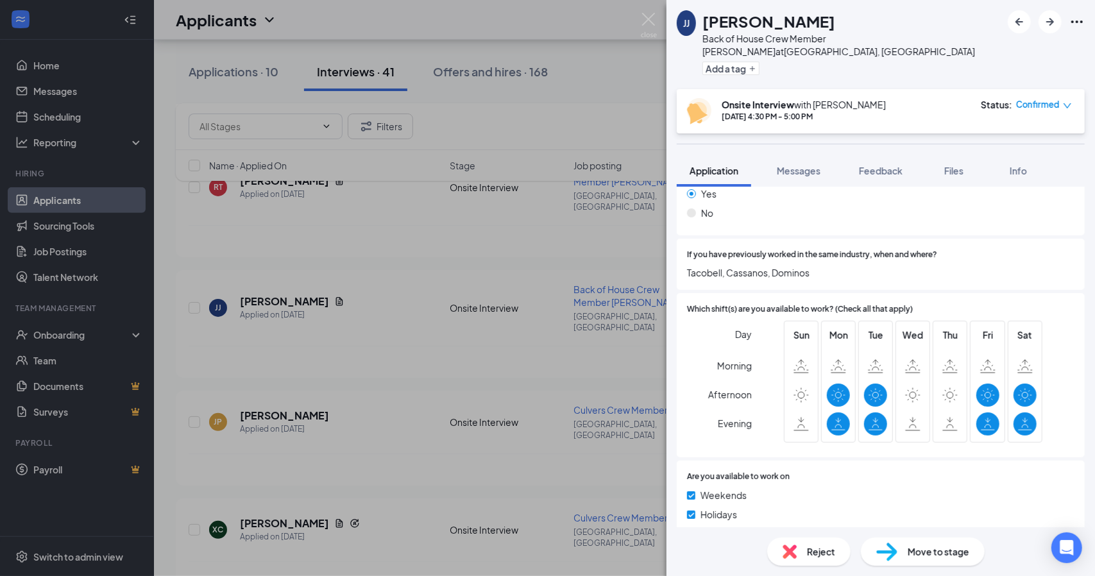
click at [819, 555] on span "Reject" at bounding box center [821, 551] width 28 height 14
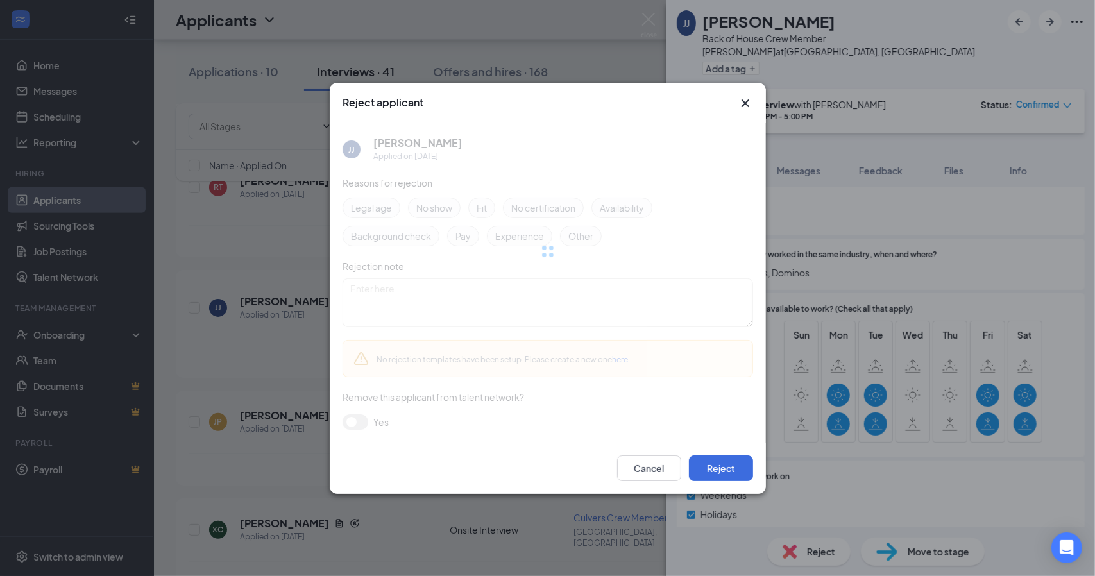
scroll to position [544, 0]
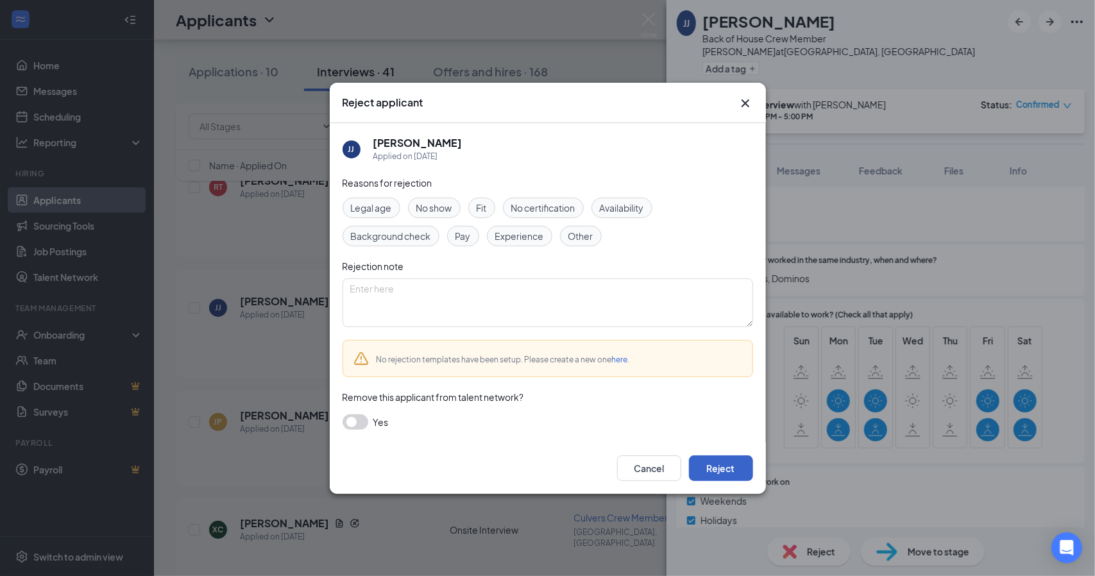
click at [735, 470] on button "Reject" at bounding box center [721, 468] width 64 height 26
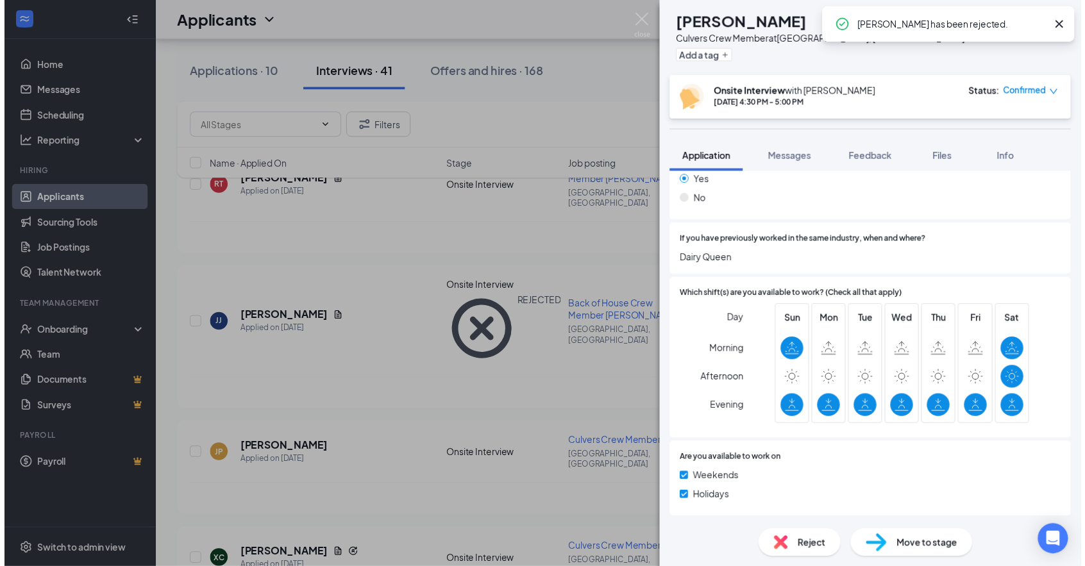
scroll to position [475, 0]
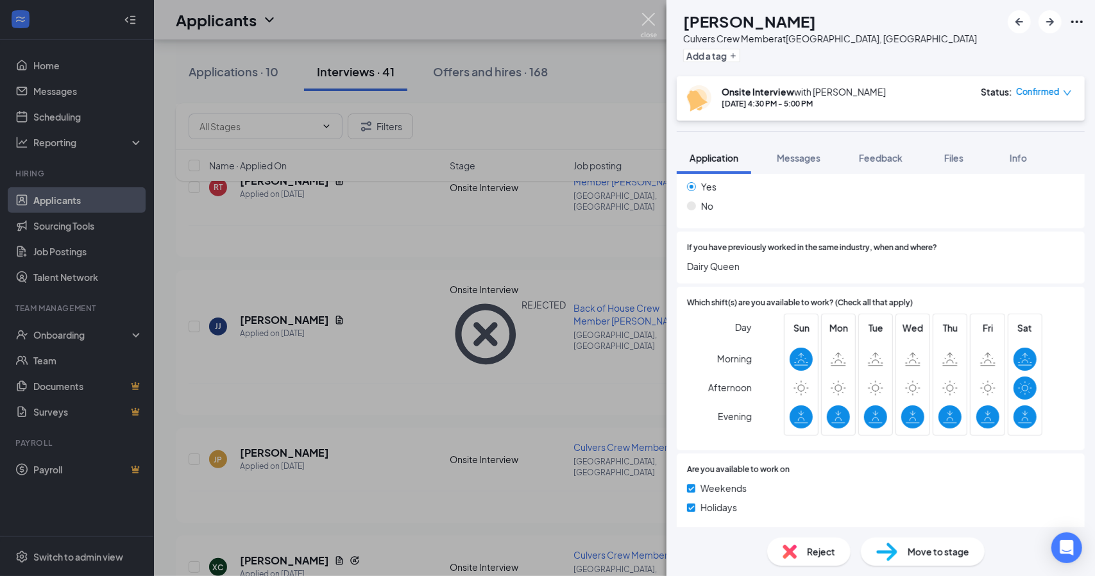
click at [646, 16] on img at bounding box center [649, 25] width 16 height 25
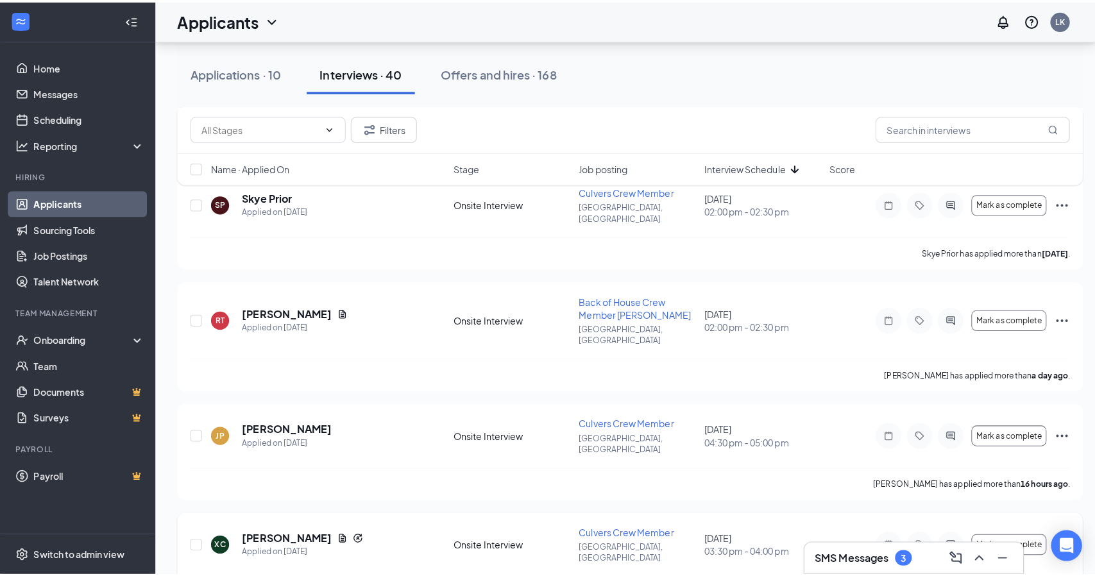
scroll to position [122, 0]
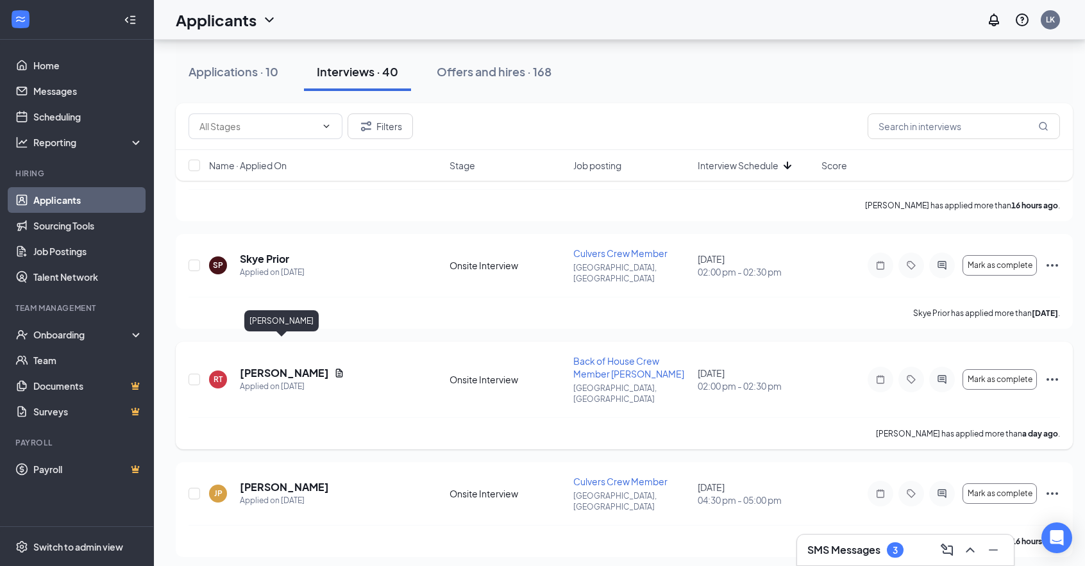
click at [274, 366] on h5 "[PERSON_NAME]" at bounding box center [284, 373] width 89 height 14
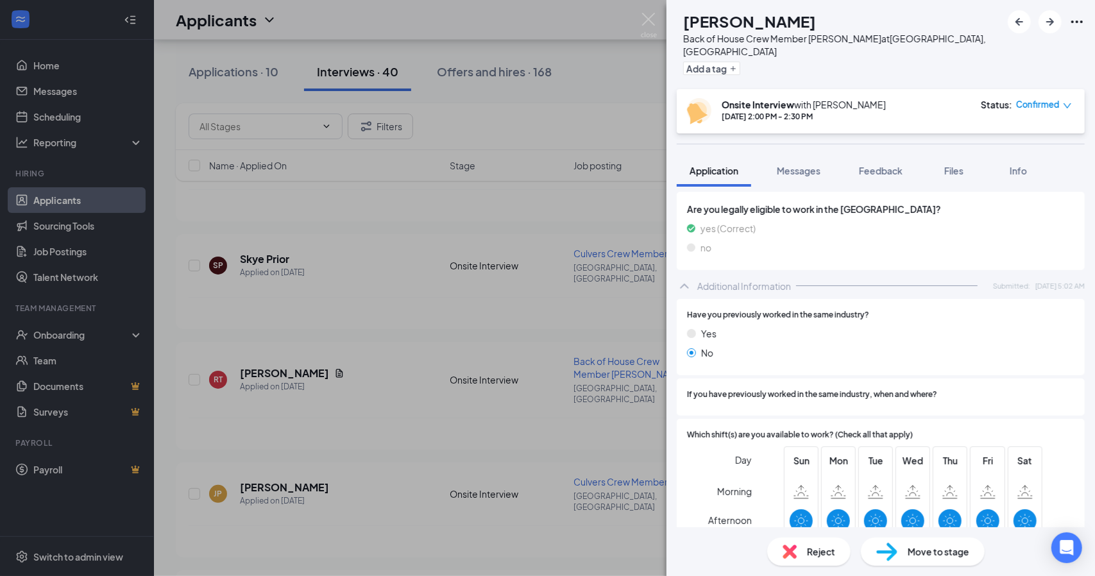
scroll to position [408, 0]
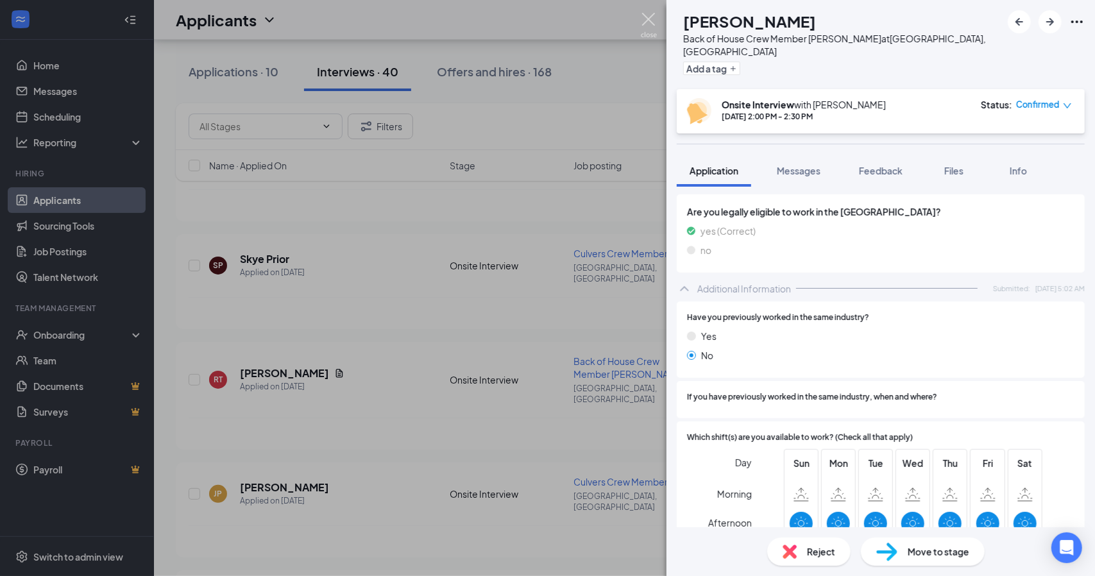
click at [648, 24] on img at bounding box center [649, 25] width 16 height 25
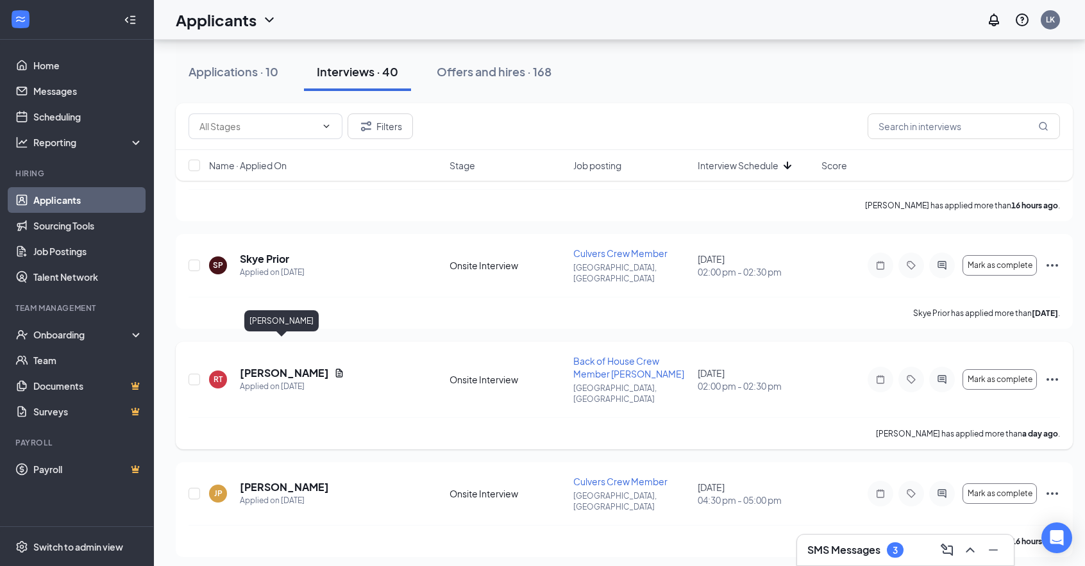
click at [267, 366] on h5 "[PERSON_NAME]" at bounding box center [284, 373] width 89 height 14
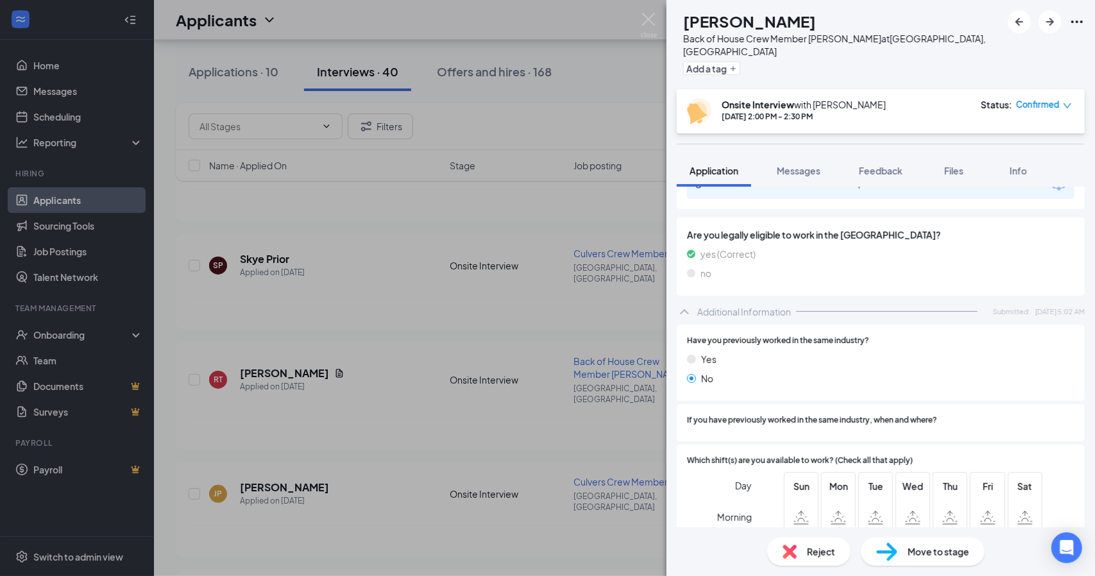
scroll to position [321, 0]
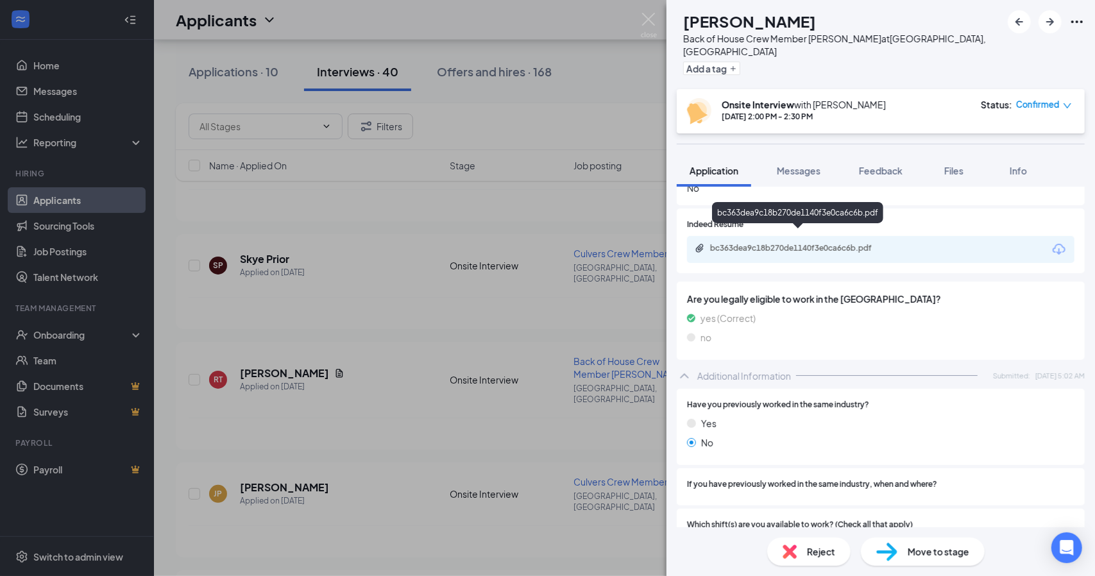
click at [755, 243] on div "bc363dea9c18b270de1140f3e0ca6c6b.pdf" at bounding box center [800, 248] width 180 height 10
click at [637, 19] on div "RT [PERSON_NAME] Back of House Crew Member [PERSON_NAME] at [PERSON_NAME], [GEO…" at bounding box center [547, 288] width 1095 height 576
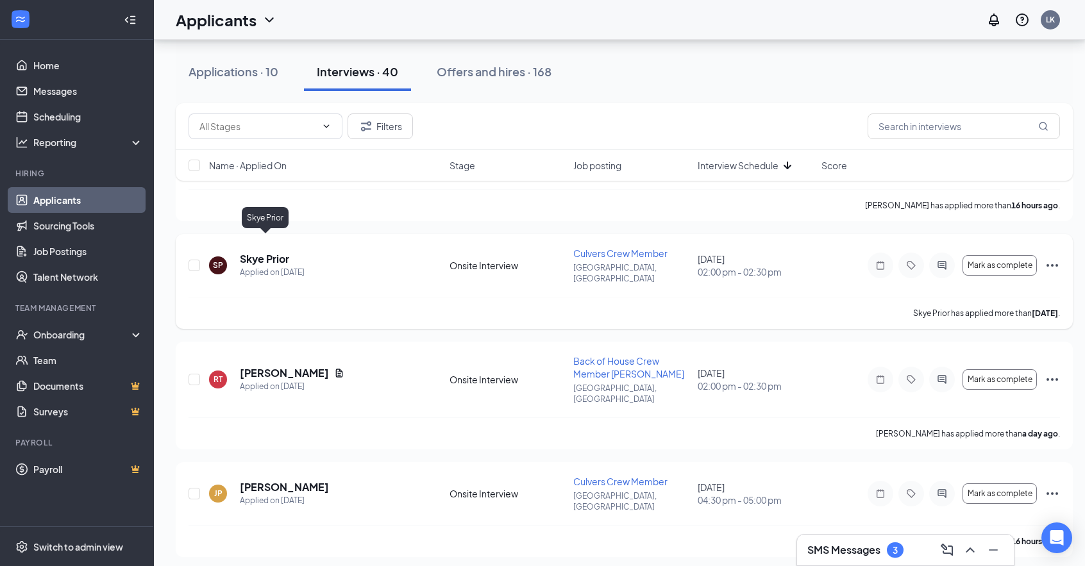
click at [260, 252] on h5 "Skye Prior" at bounding box center [264, 259] width 49 height 14
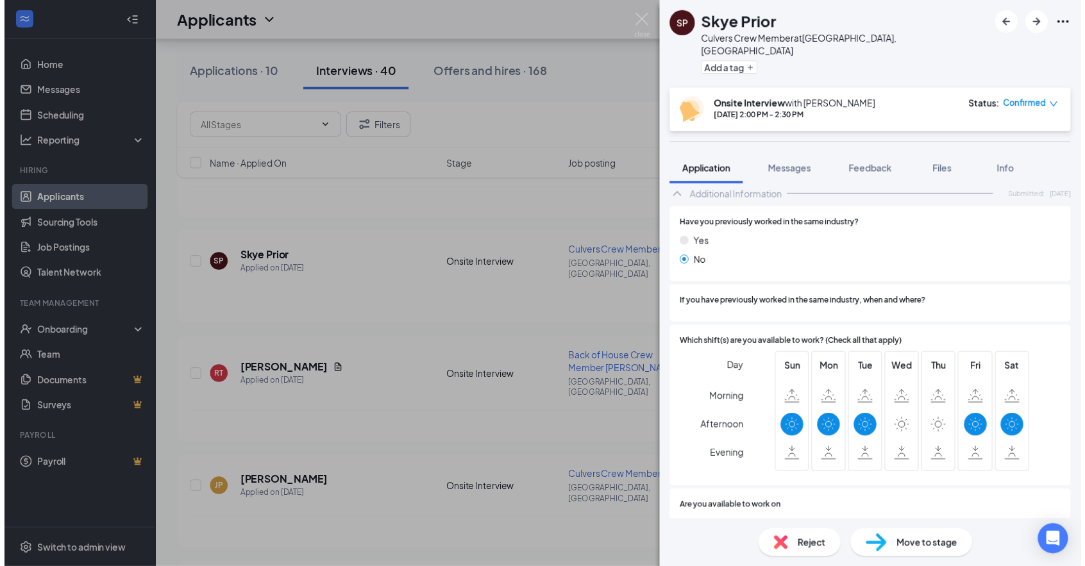
scroll to position [466, 0]
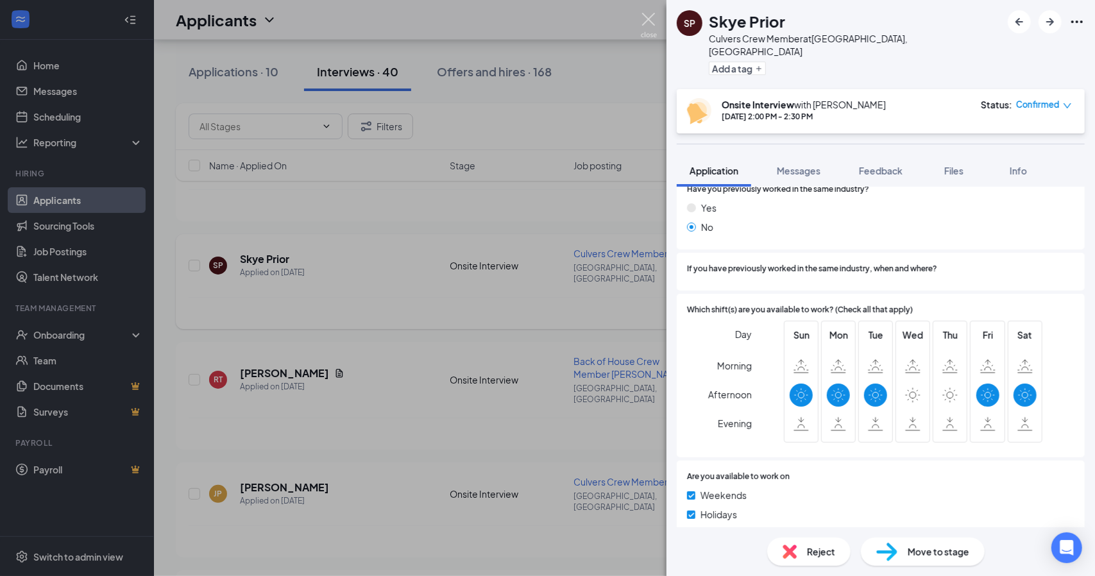
drag, startPoint x: 648, startPoint y: 18, endPoint x: 464, endPoint y: 282, distance: 321.4
click at [648, 17] on img at bounding box center [649, 25] width 16 height 25
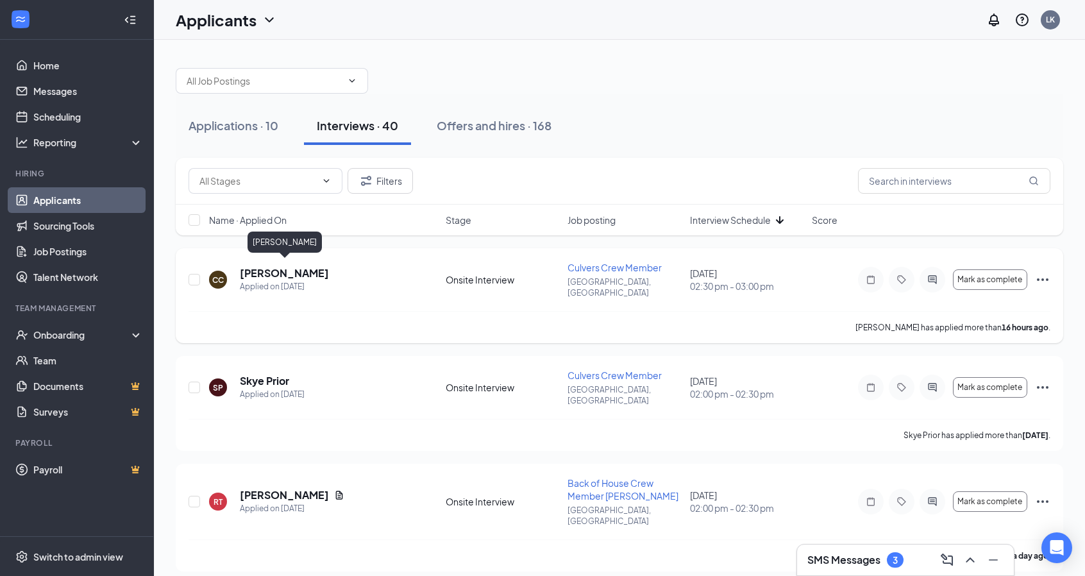
click at [329, 273] on h5 "[PERSON_NAME]" at bounding box center [284, 273] width 89 height 14
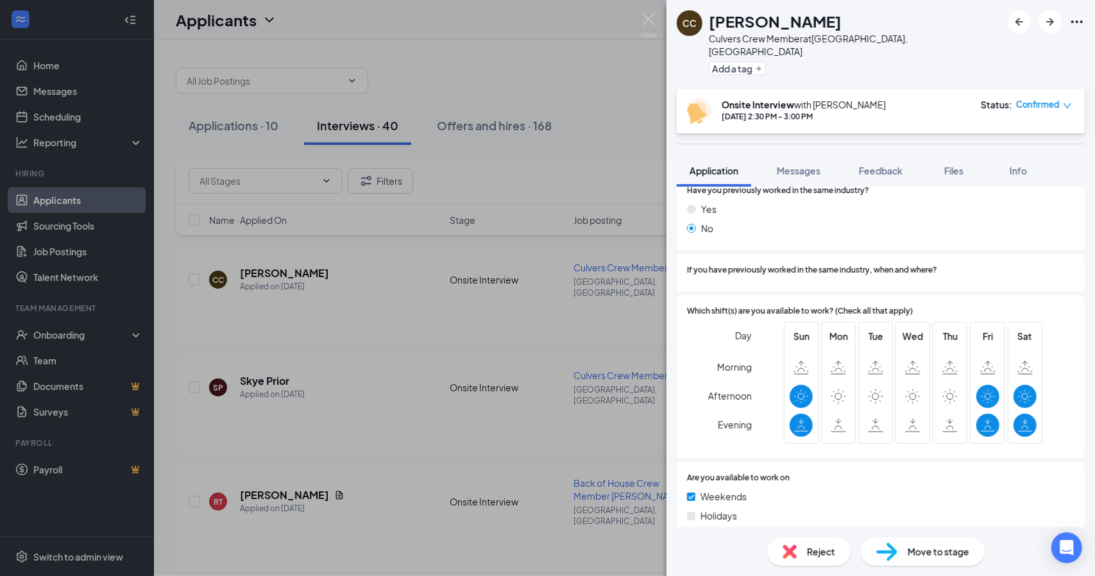
scroll to position [466, 0]
click at [811, 559] on div "Reject" at bounding box center [808, 551] width 83 height 28
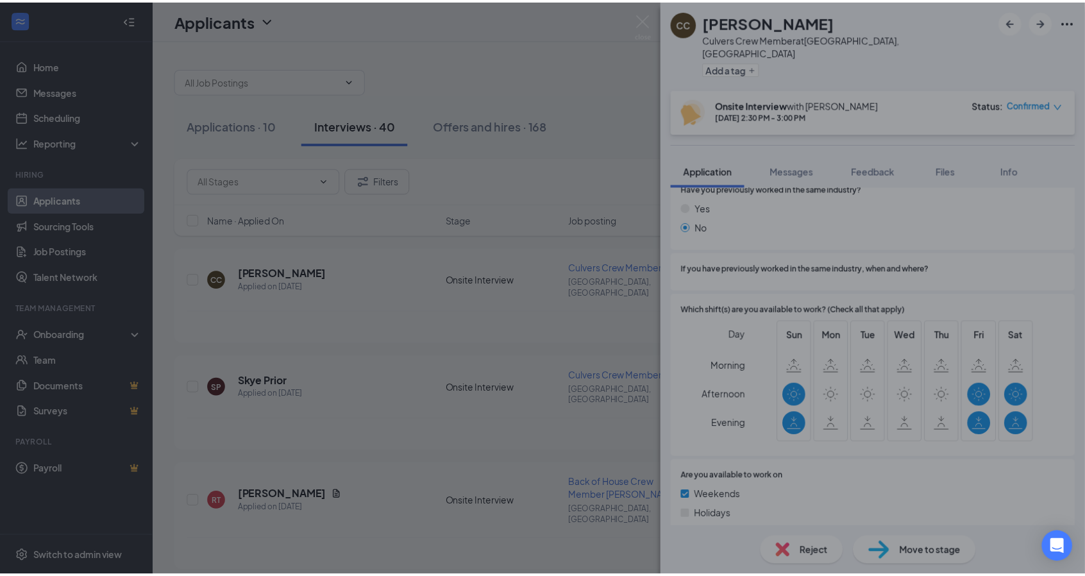
scroll to position [460, 0]
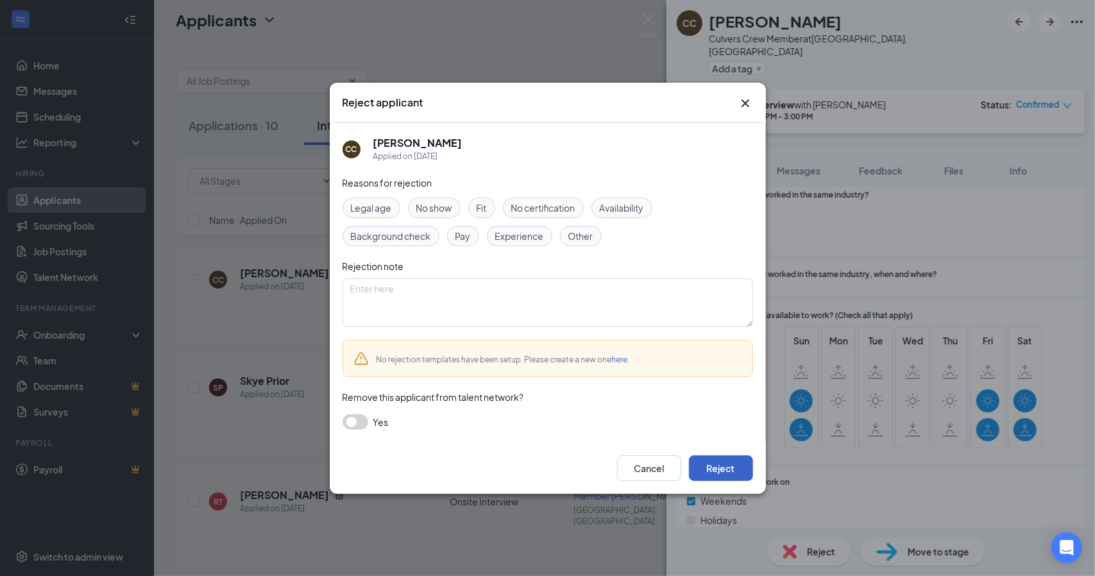
click at [703, 471] on button "Reject" at bounding box center [721, 468] width 64 height 26
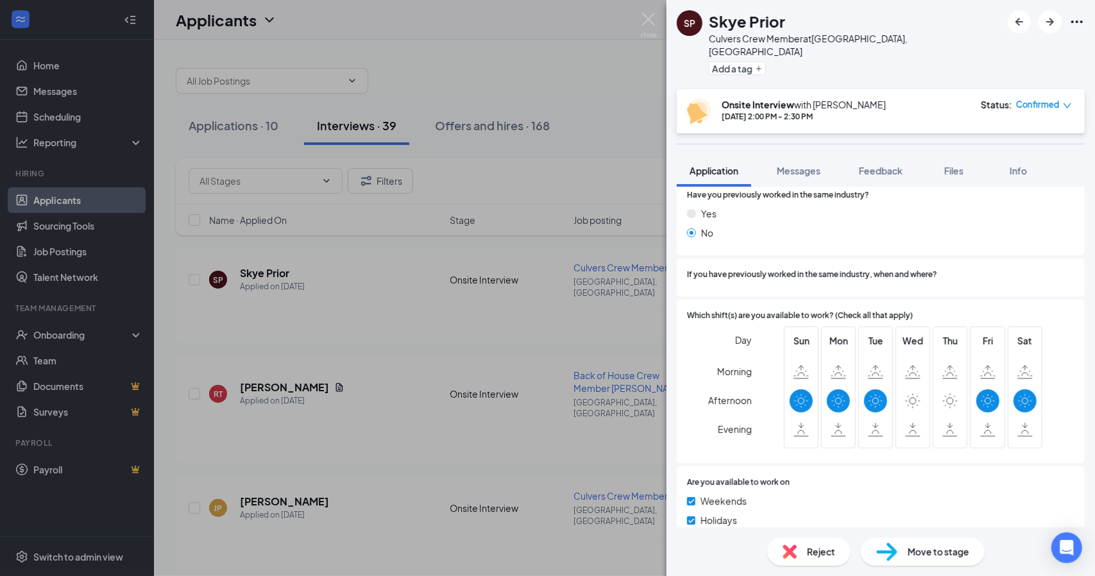
click at [639, 13] on div "SP Skye Prior Culvers Crew Member at [GEOGRAPHIC_DATA], [GEOGRAPHIC_DATA] Add a…" at bounding box center [547, 288] width 1095 height 576
